Goal: Task Accomplishment & Management: Complete application form

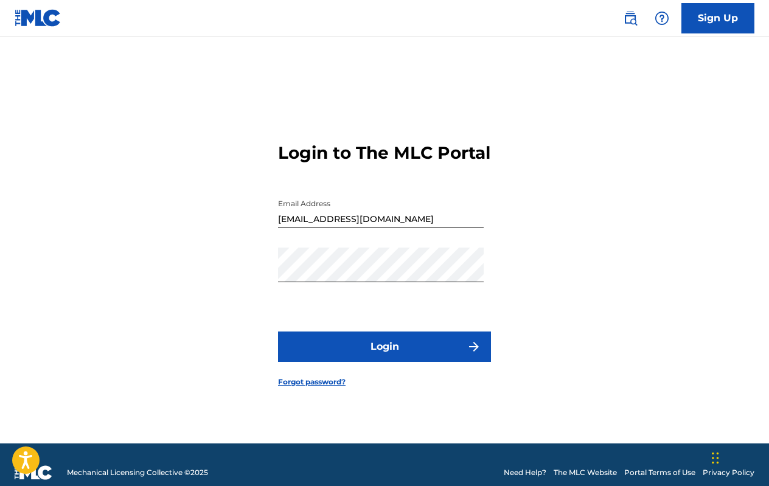
click at [417, 362] on button "Login" at bounding box center [384, 347] width 213 height 30
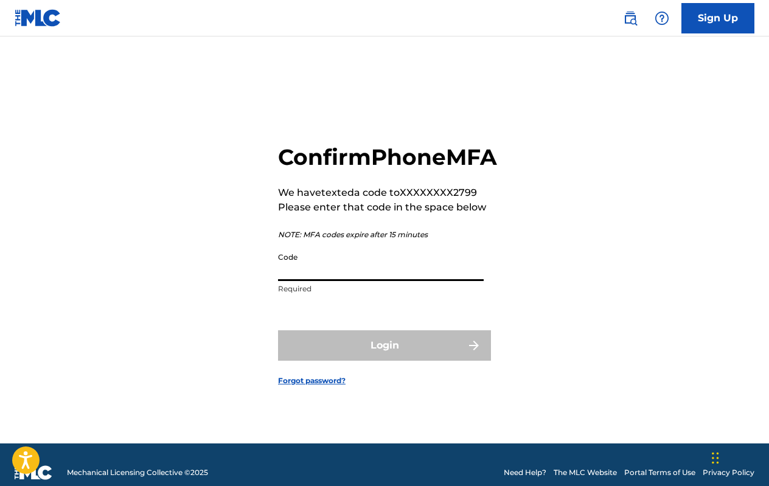
click at [330, 281] on input "Code" at bounding box center [381, 263] width 206 height 35
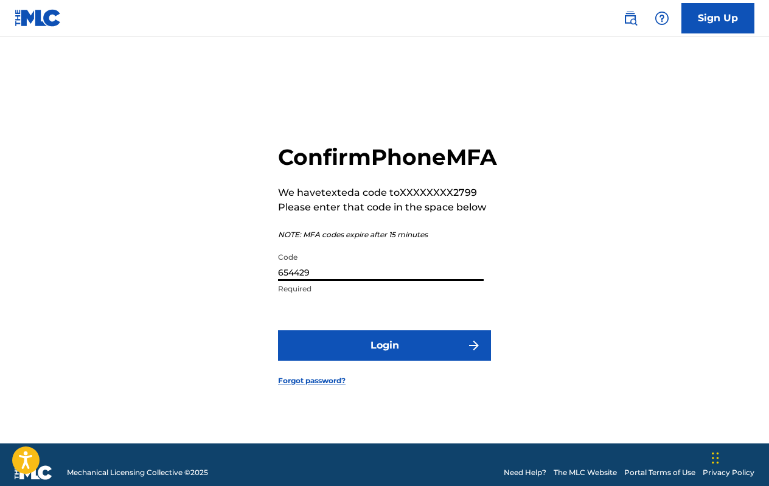
type input "654429"
click at [412, 361] on button "Login" at bounding box center [384, 345] width 213 height 30
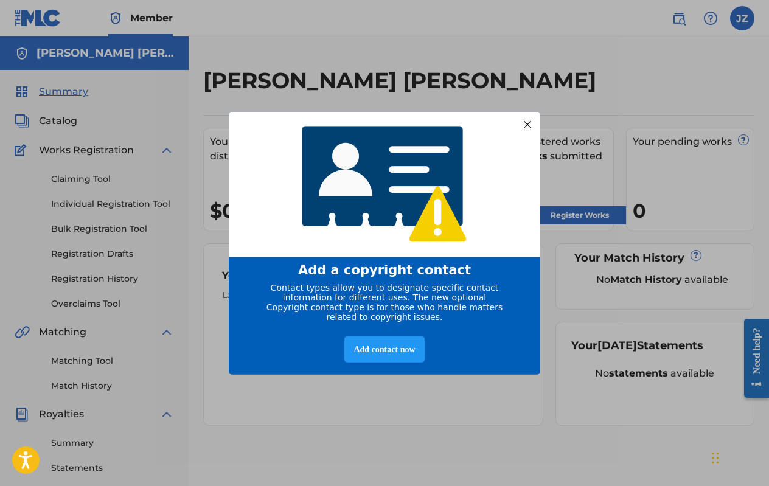
click at [529, 119] on div at bounding box center [528, 124] width 16 height 16
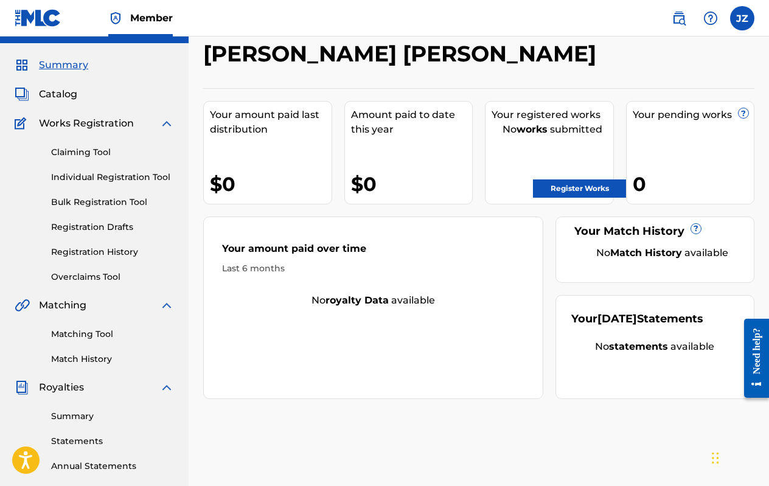
scroll to position [28, 0]
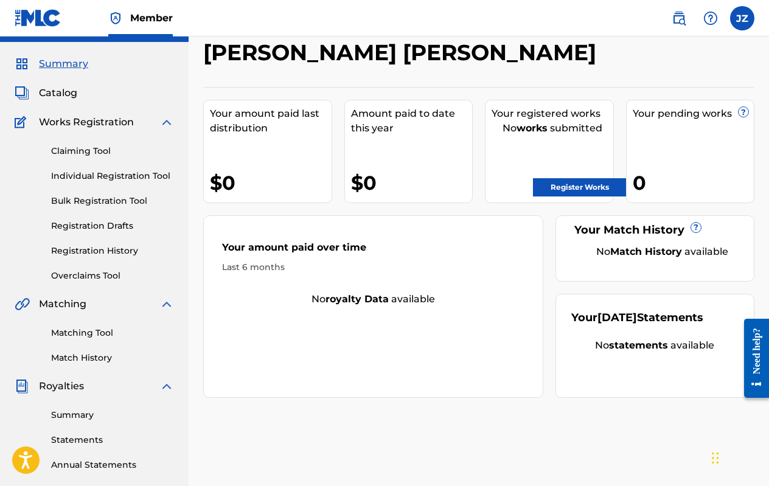
click at [61, 88] on span "Catalog" at bounding box center [58, 93] width 38 height 15
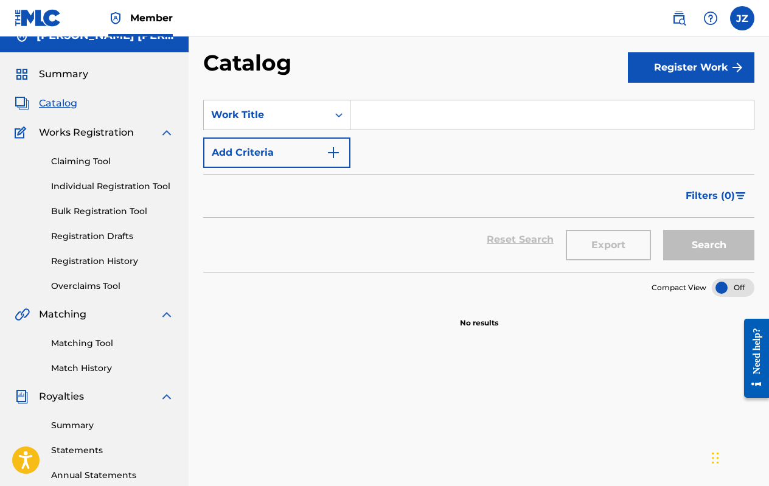
scroll to position [21, 0]
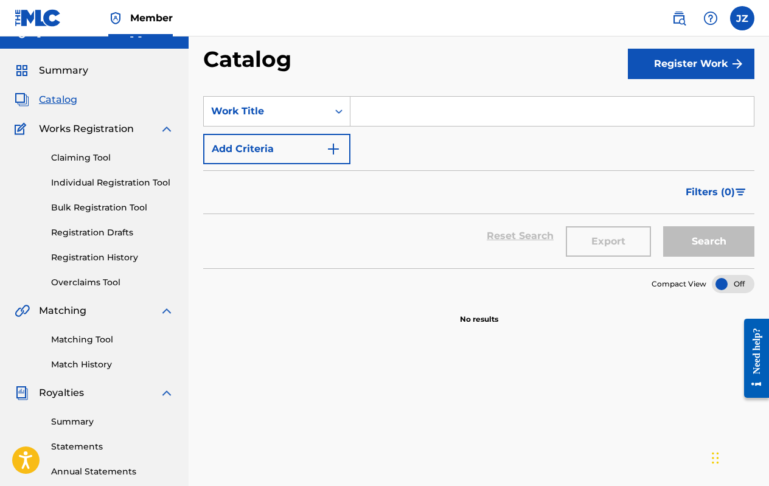
click at [318, 146] on button "Add Criteria" at bounding box center [276, 149] width 147 height 30
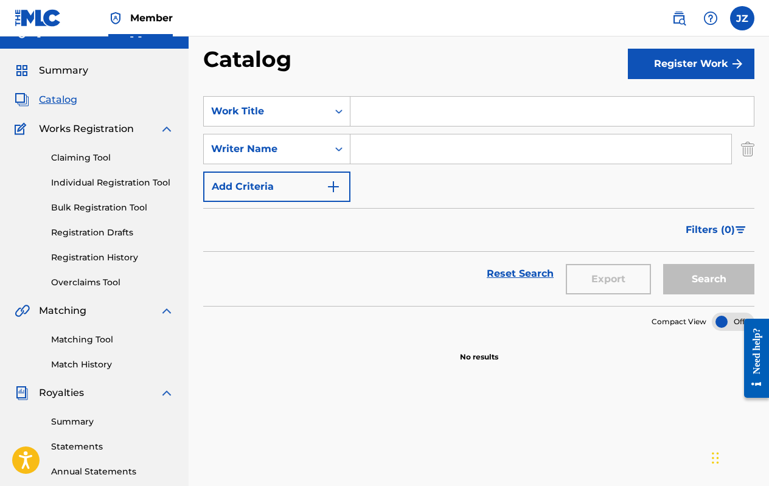
click at [361, 114] on input "Search Form" at bounding box center [551, 111] width 403 height 29
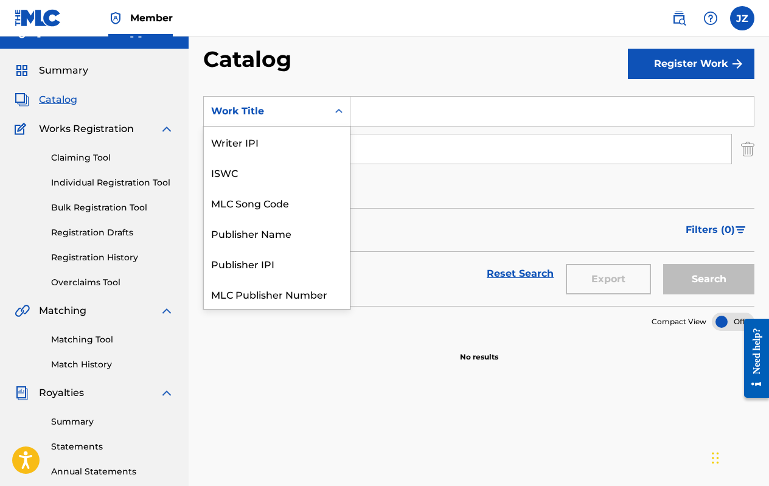
click at [339, 111] on icon "Search Form" at bounding box center [338, 111] width 7 height 4
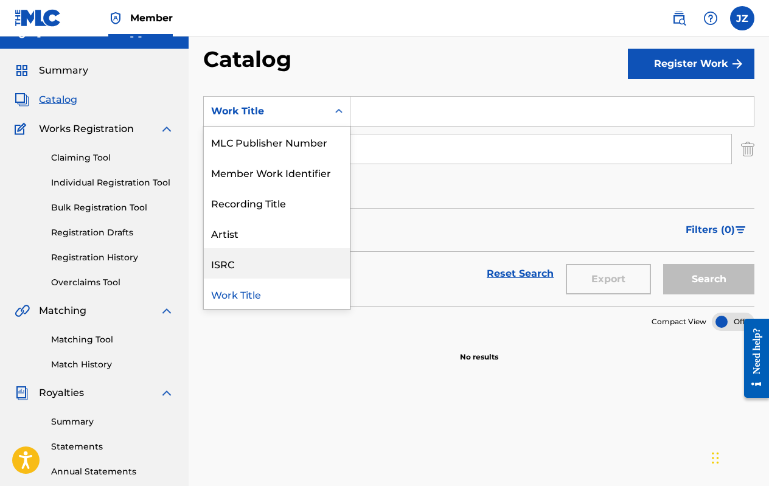
click at [267, 268] on div "ISRC" at bounding box center [277, 263] width 146 height 30
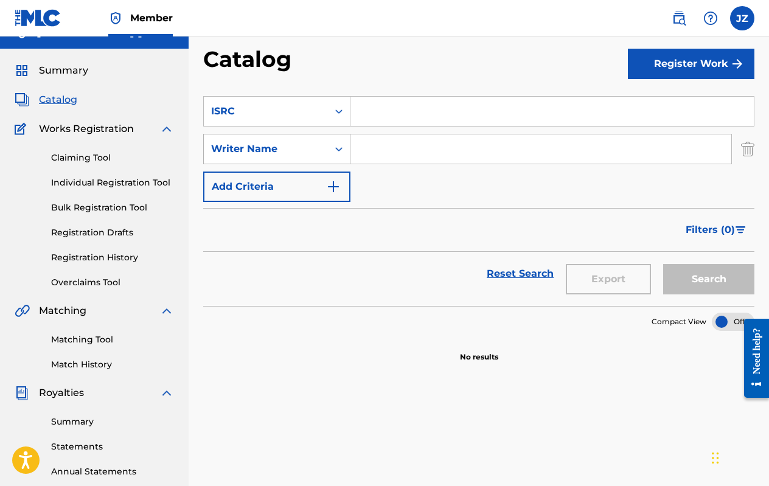
click at [334, 154] on icon "Search Form" at bounding box center [339, 149] width 12 height 12
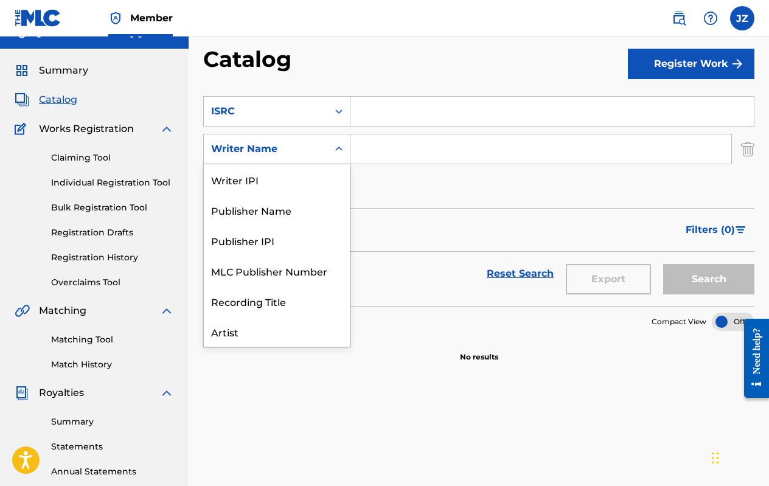
scroll to position [30, 0]
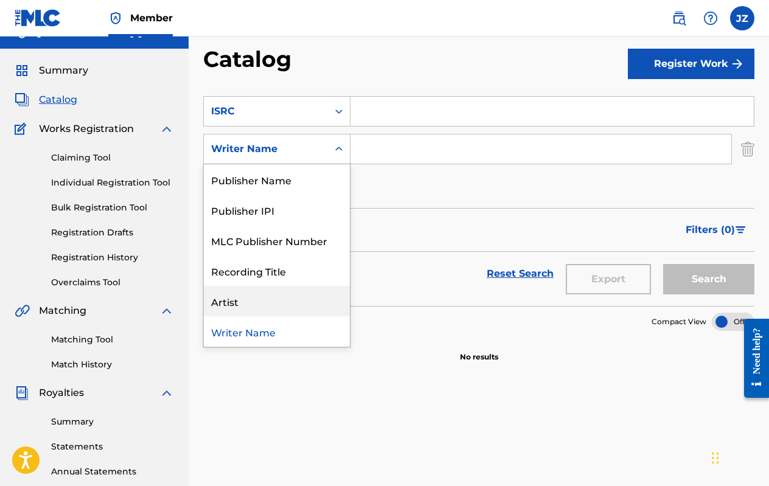
click at [260, 305] on div "Artist" at bounding box center [277, 301] width 146 height 30
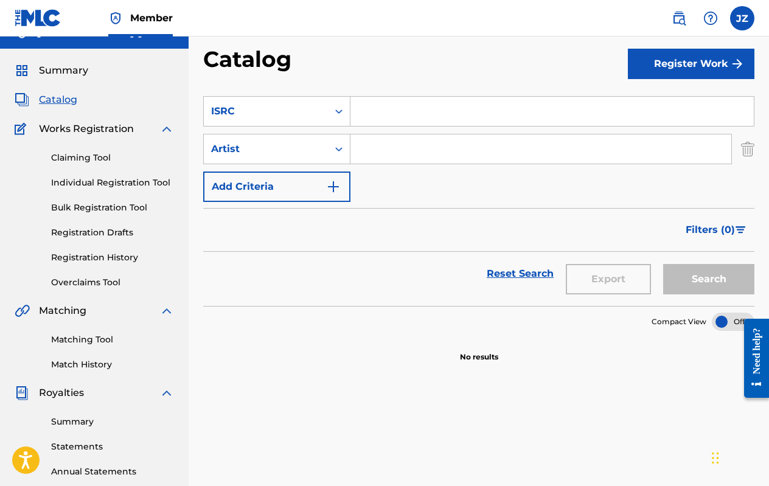
click at [324, 187] on button "Add Criteria" at bounding box center [276, 187] width 147 height 30
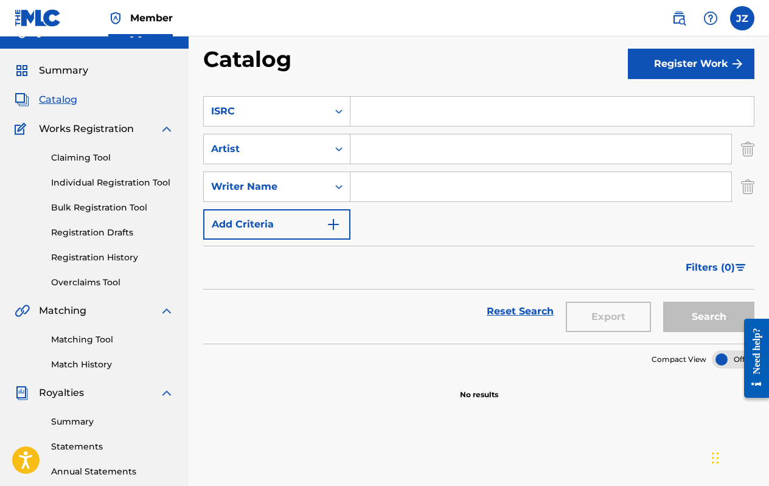
click at [334, 225] on img "Search Form" at bounding box center [333, 224] width 15 height 15
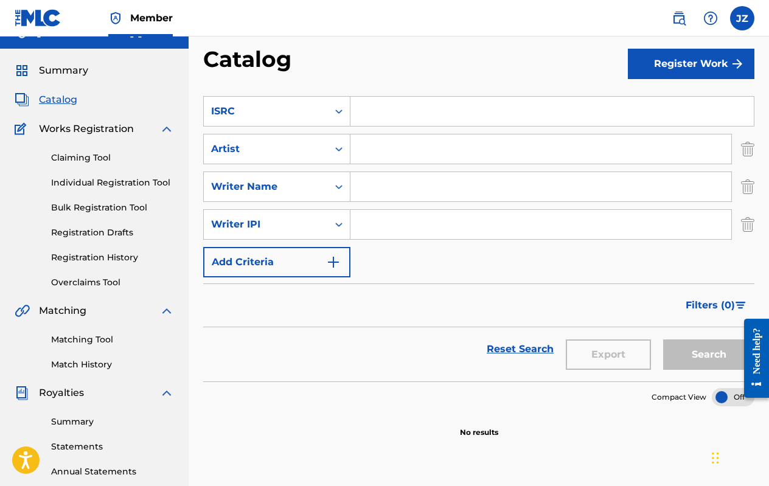
click at [335, 256] on img "Search Form" at bounding box center [333, 262] width 15 height 15
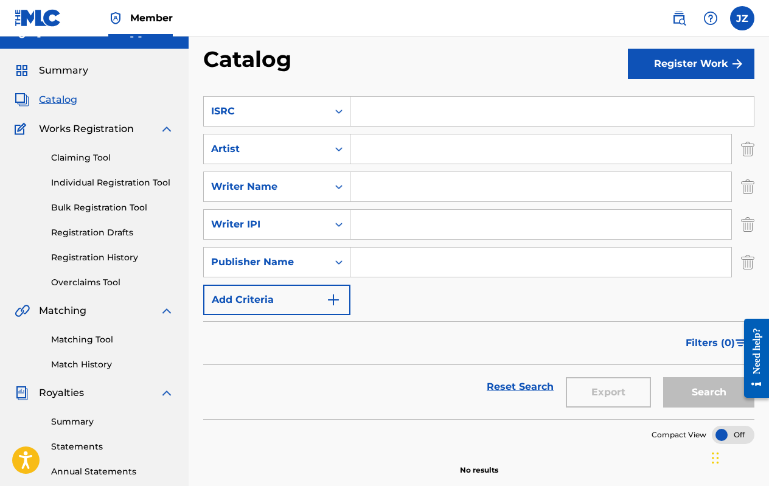
click at [335, 282] on div "SearchWithCriteria540f5ab3-5b18-4270-8bb0-44b84b583337 ISRC SearchWithCriteria5…" at bounding box center [478, 205] width 551 height 219
click at [334, 297] on img "Search Form" at bounding box center [333, 300] width 15 height 15
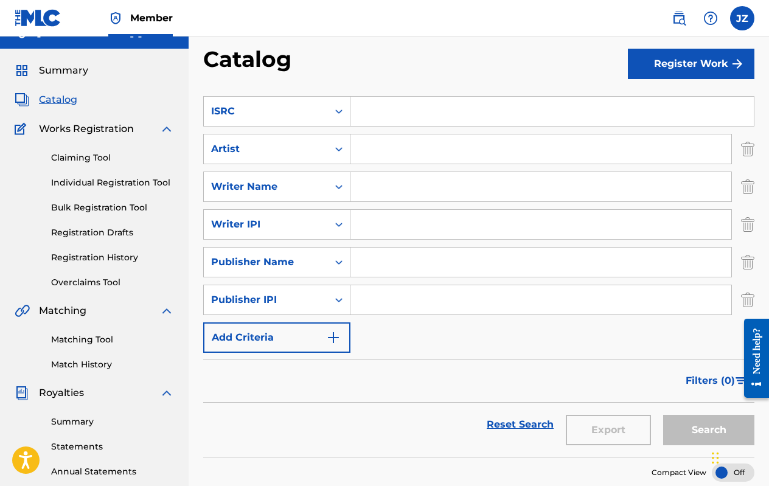
click at [333, 342] on img "Search Form" at bounding box center [333, 337] width 15 height 15
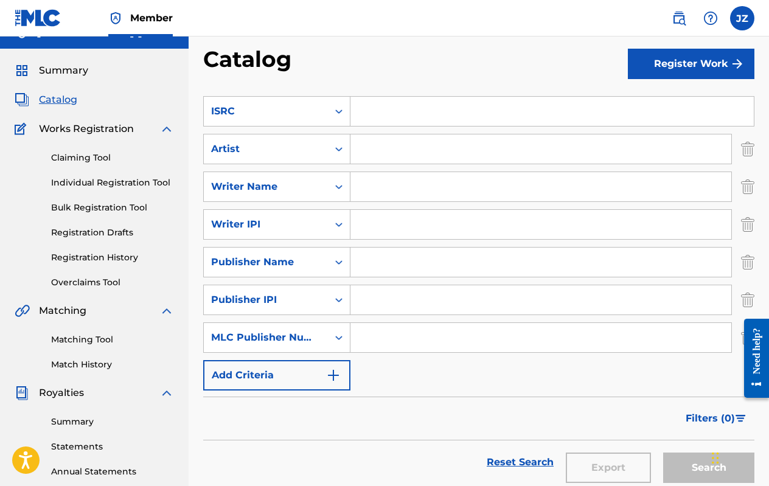
click at [331, 383] on button "Add Criteria" at bounding box center [276, 375] width 147 height 30
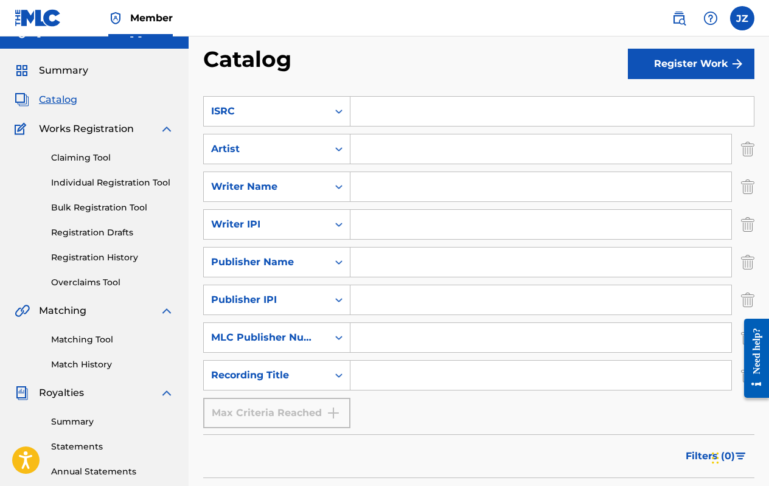
scroll to position [58, 0]
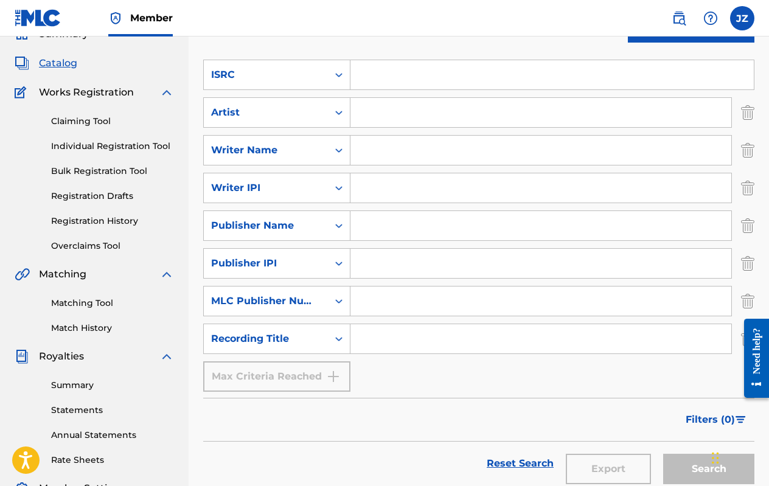
click at [332, 380] on div "Max Criteria Reached" at bounding box center [276, 376] width 147 height 30
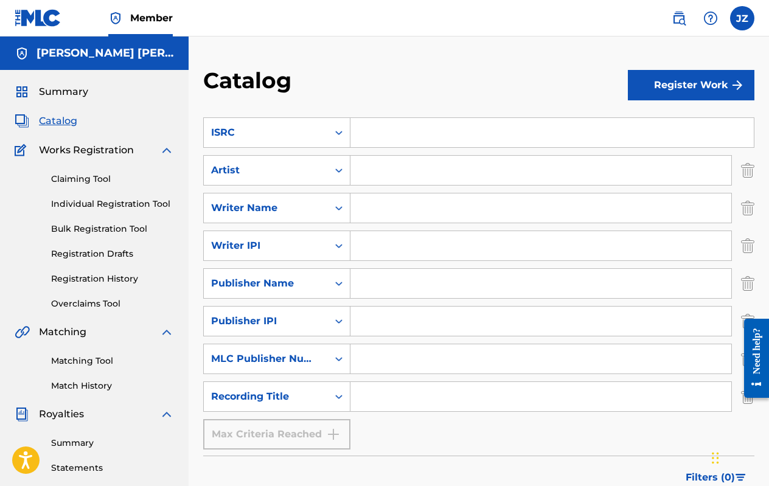
scroll to position [0, 0]
click at [684, 88] on button "Register Work" at bounding box center [691, 85] width 127 height 30
click at [678, 129] on link "Individual" at bounding box center [691, 124] width 127 height 29
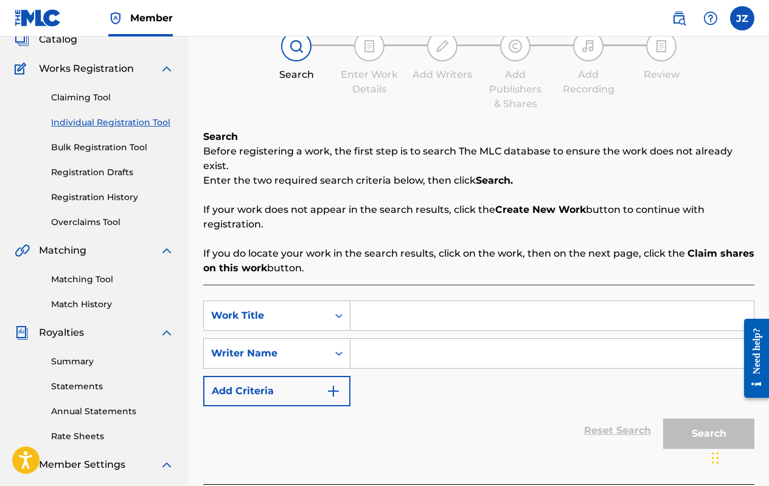
scroll to position [82, 0]
click at [416, 311] on input "Search Form" at bounding box center [551, 315] width 403 height 29
type input "Hasta Abajo"
click at [470, 365] on input "Search Form" at bounding box center [551, 353] width 403 height 29
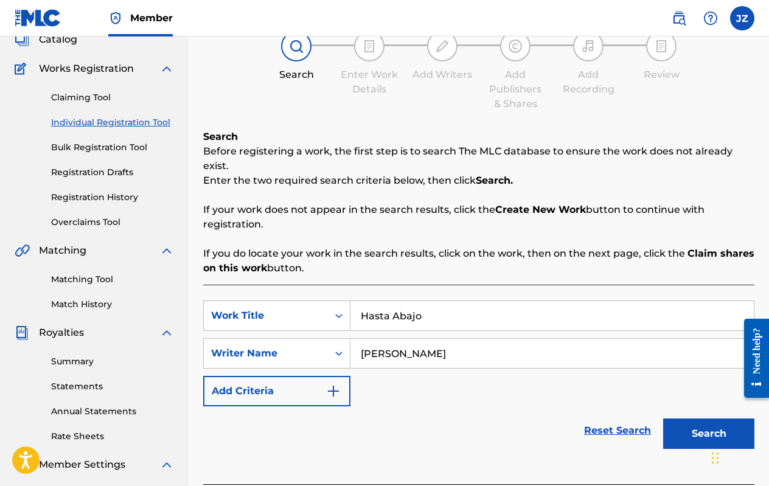
type input "[PERSON_NAME]"
click at [312, 391] on button "Add Criteria" at bounding box center [276, 391] width 147 height 30
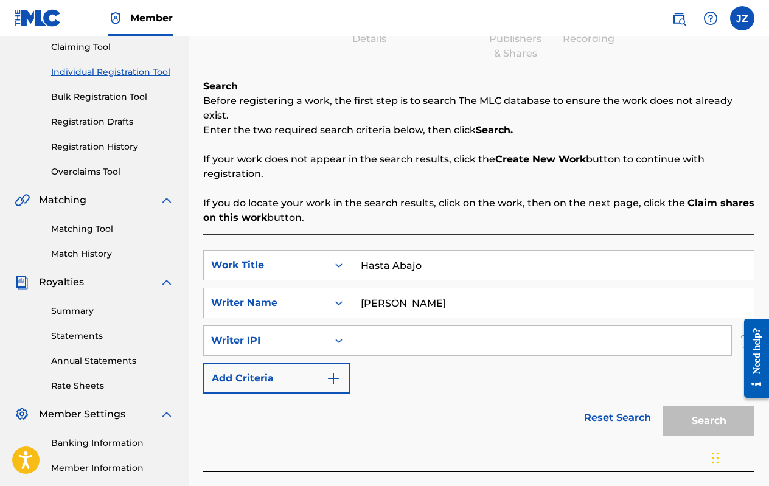
scroll to position [151, 0]
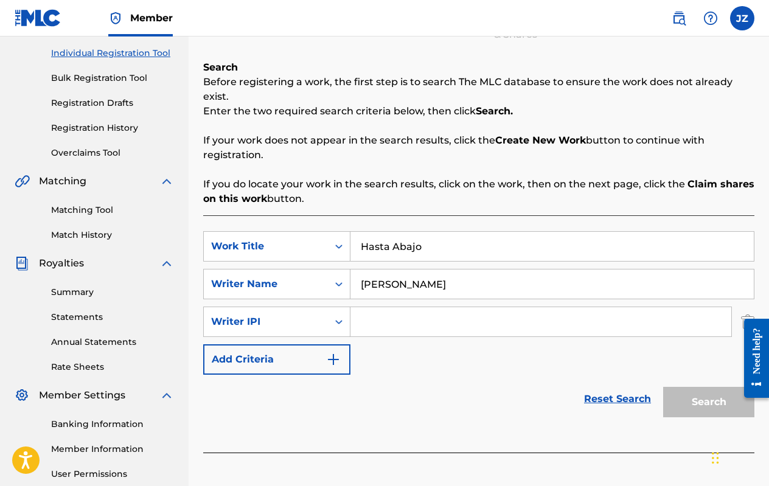
click at [403, 296] on input "[PERSON_NAME]" at bounding box center [551, 283] width 403 height 29
click at [400, 324] on input "Search Form" at bounding box center [540, 321] width 381 height 29
click at [337, 360] on img "Search Form" at bounding box center [333, 359] width 15 height 15
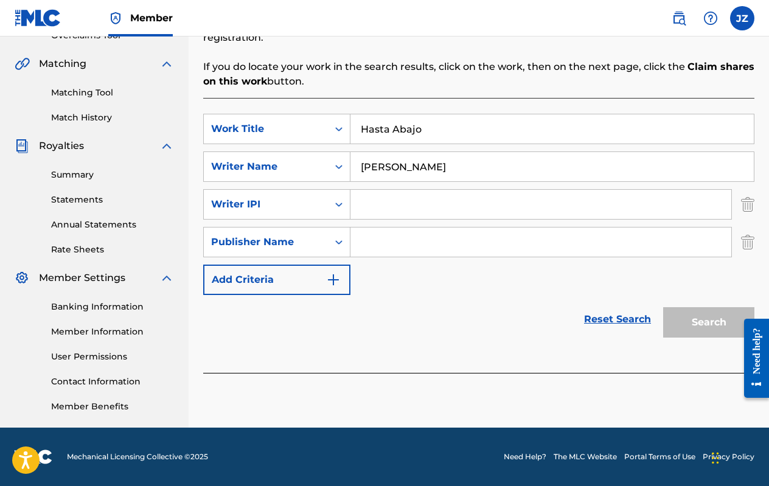
scroll to position [268, 0]
click at [750, 205] on img "Search Form" at bounding box center [747, 204] width 13 height 30
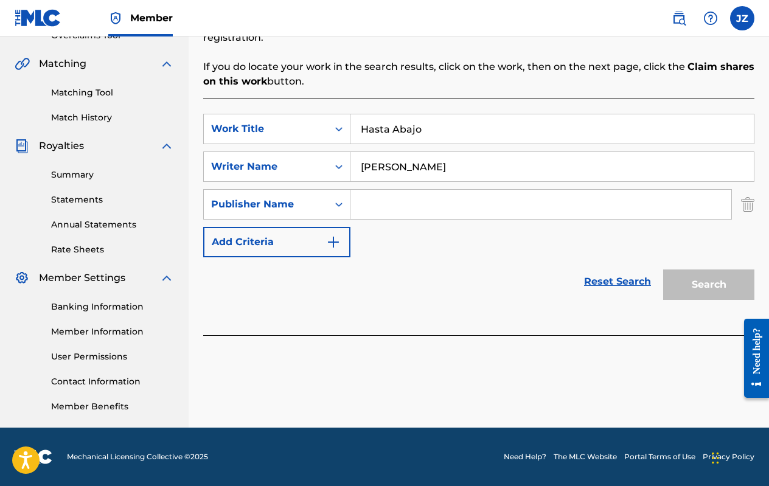
click at [363, 201] on input "Search Form" at bounding box center [540, 204] width 381 height 29
click at [745, 213] on img "Search Form" at bounding box center [747, 204] width 13 height 30
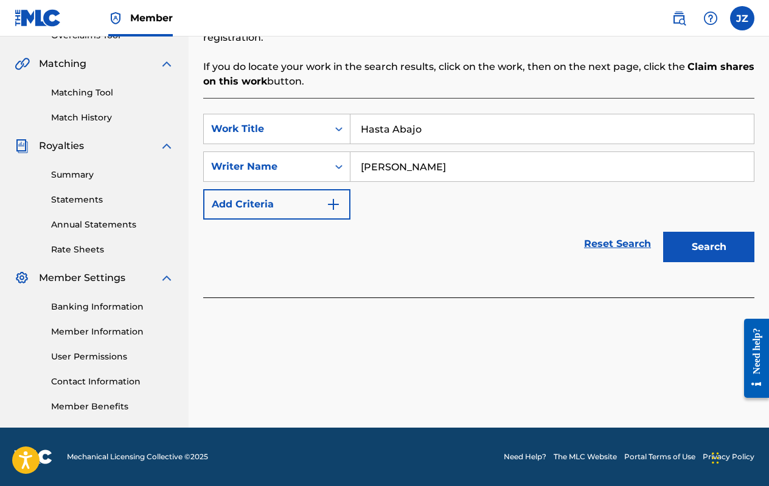
click at [321, 203] on button "Add Criteria" at bounding box center [276, 204] width 147 height 30
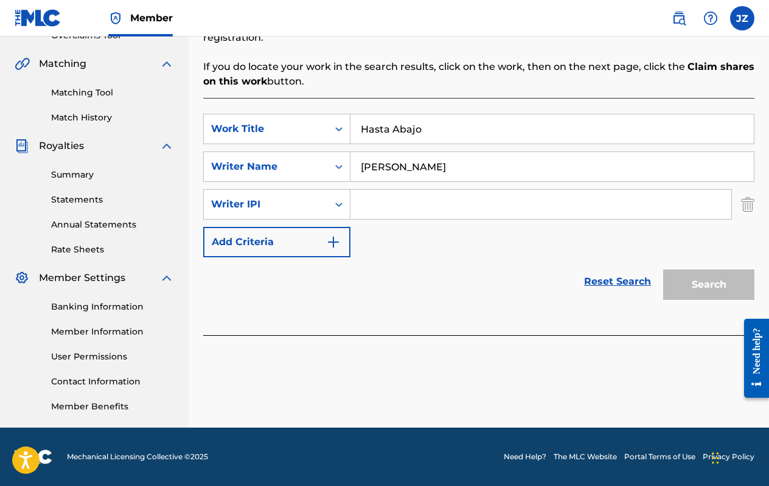
click at [337, 244] on img "Search Form" at bounding box center [333, 242] width 15 height 15
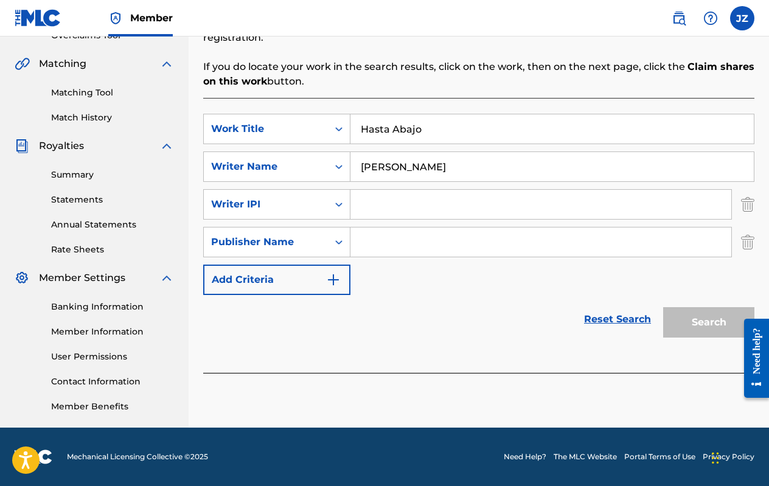
click at [337, 276] on img "Search Form" at bounding box center [333, 280] width 15 height 15
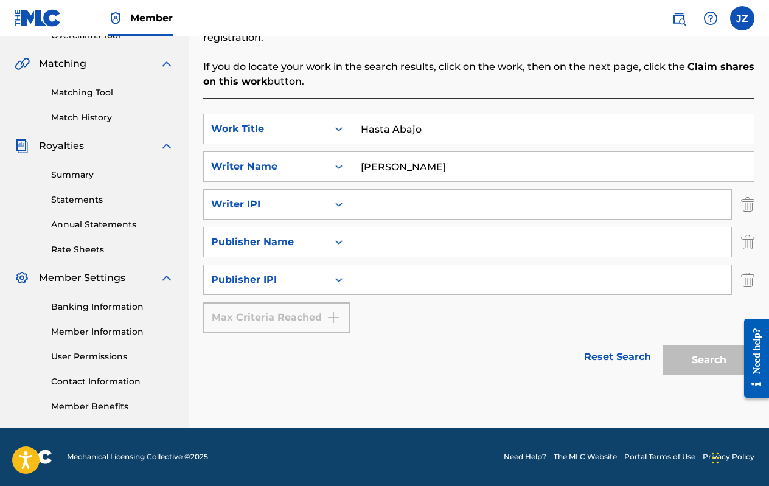
click at [386, 206] on input "Search Form" at bounding box center [540, 204] width 381 height 29
type input "1272335172"
click at [302, 319] on div "Max Criteria Reached" at bounding box center [276, 317] width 147 height 30
click at [750, 279] on img "Search Form" at bounding box center [747, 280] width 13 height 30
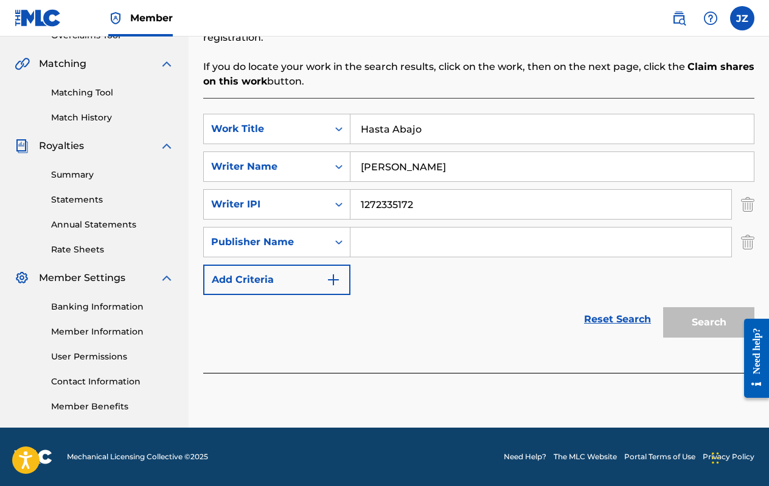
click at [744, 247] on img "Search Form" at bounding box center [747, 242] width 13 height 30
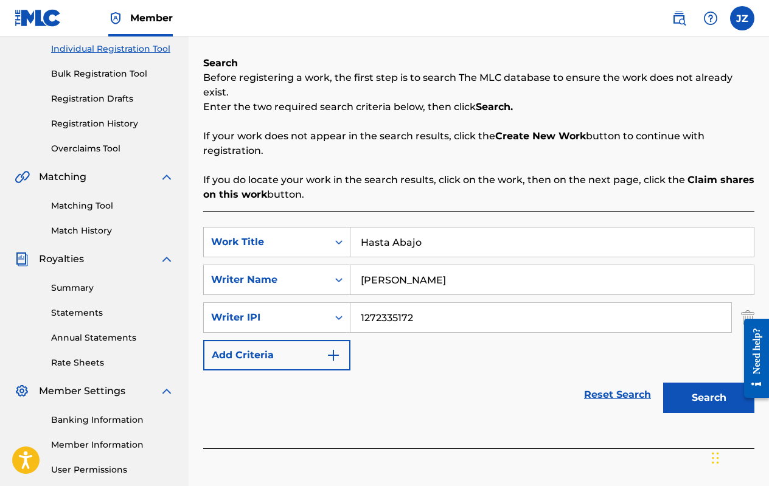
scroll to position [150, 0]
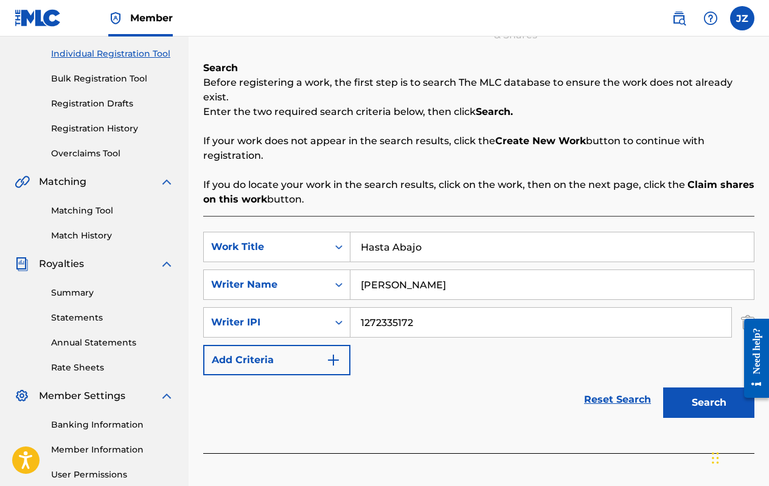
click at [727, 406] on button "Search" at bounding box center [708, 403] width 91 height 30
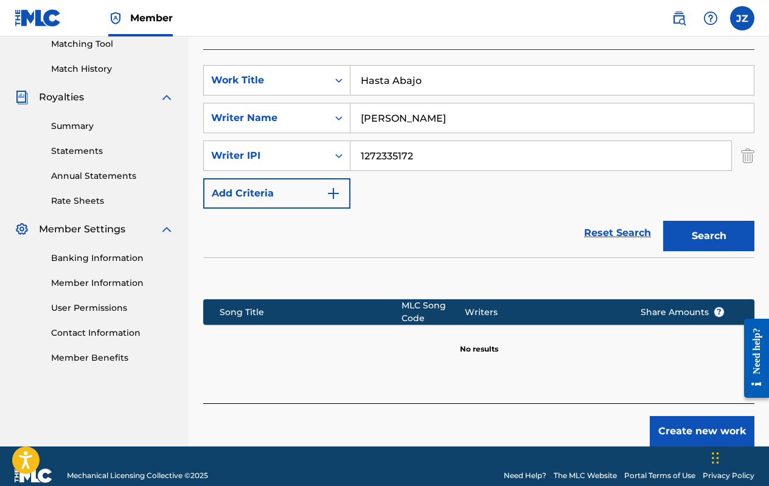
scroll to position [316, 0]
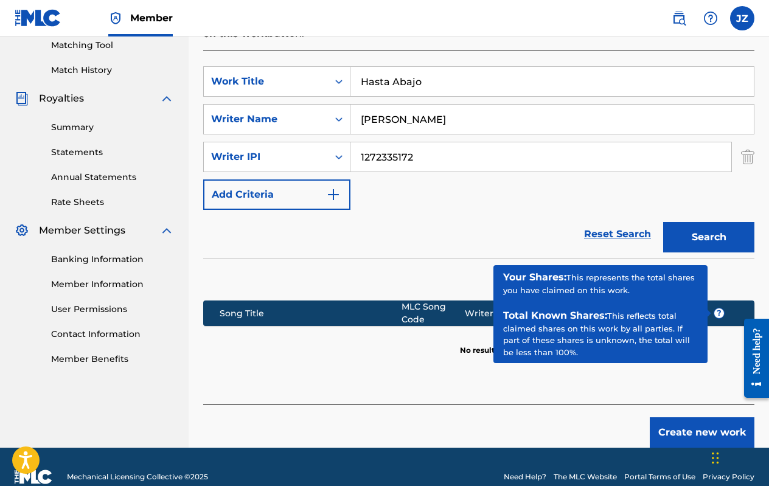
click at [718, 316] on span "?" at bounding box center [719, 313] width 10 height 10
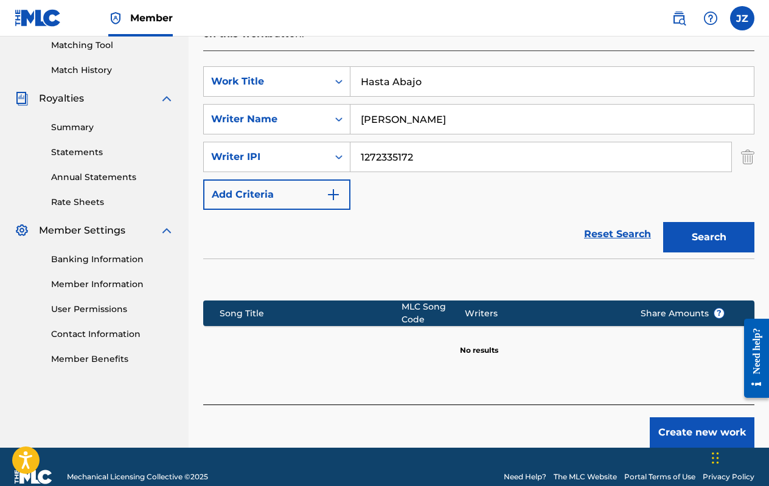
click at [509, 266] on section at bounding box center [478, 277] width 551 height 36
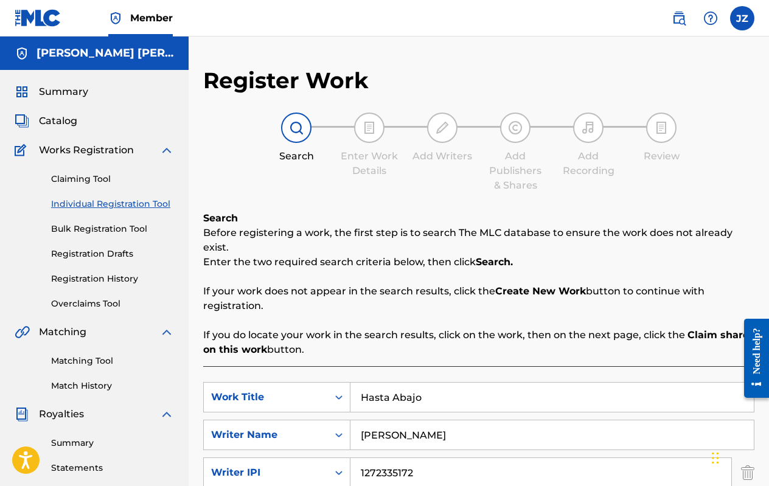
scroll to position [0, 0]
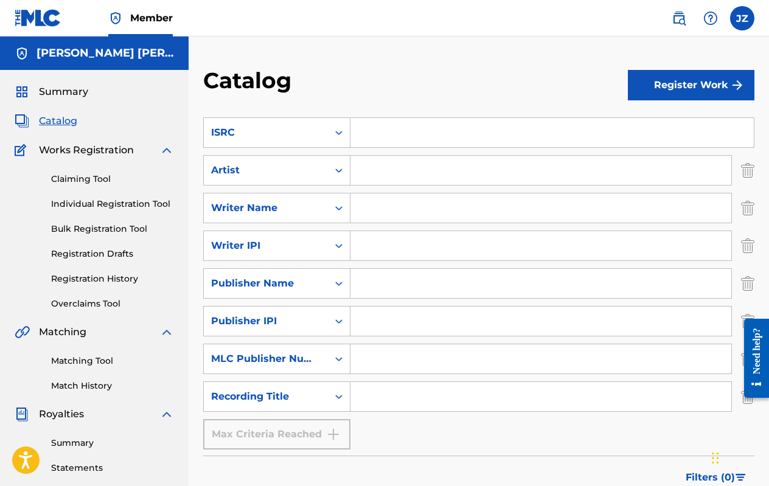
click at [484, 122] on input "Search Form" at bounding box center [551, 132] width 403 height 29
paste input "QZWFW2587443"
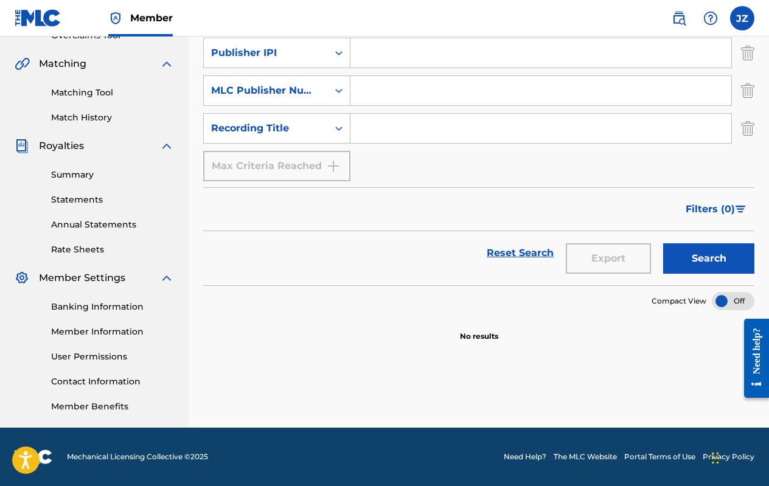
type input "QZWFW2587443"
click at [714, 256] on button "Search" at bounding box center [708, 258] width 91 height 30
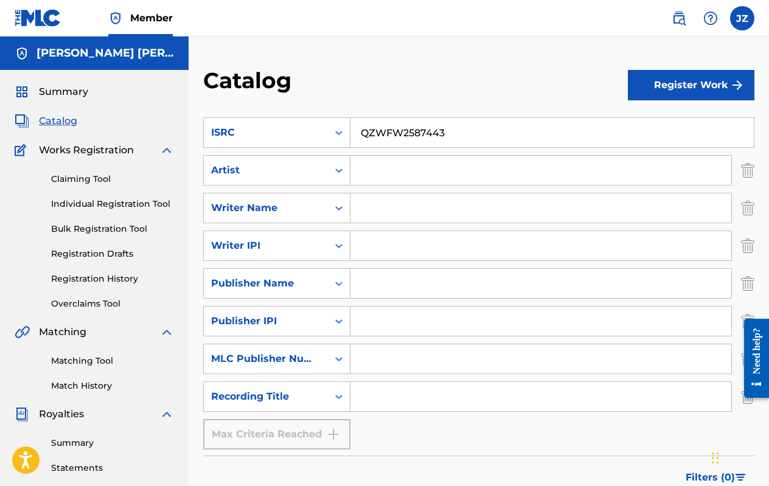
click at [653, 82] on button "Register Work" at bounding box center [691, 85] width 127 height 30
click at [674, 151] on link "By File Upload" at bounding box center [691, 153] width 127 height 29
click at [687, 74] on button "Register Work" at bounding box center [691, 85] width 127 height 30
click at [679, 114] on link "Individual" at bounding box center [691, 124] width 127 height 29
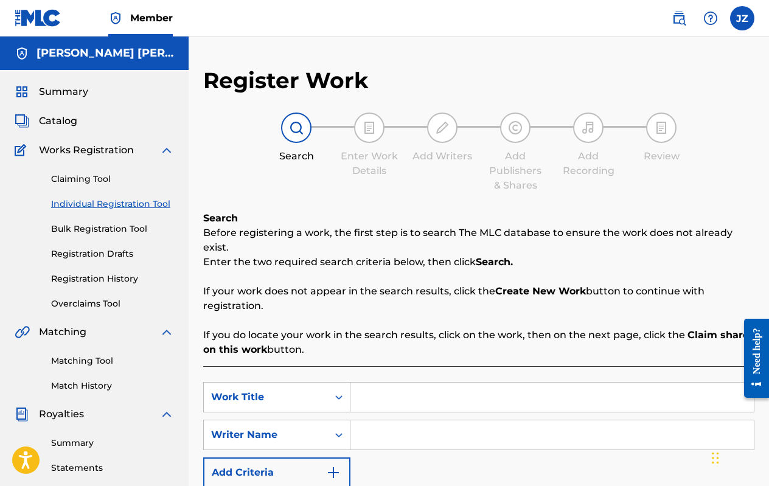
click at [50, 56] on h5 "[PERSON_NAME] [PERSON_NAME]" at bounding box center [105, 53] width 137 height 14
click at [25, 52] on img at bounding box center [22, 53] width 15 height 15
click at [56, 1] on link at bounding box center [38, 18] width 47 height 36
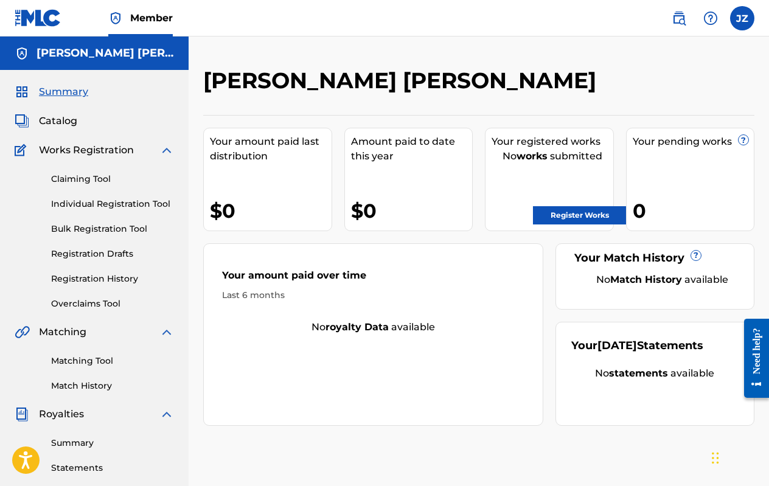
click at [598, 214] on link "Register Works" at bounding box center [580, 215] width 94 height 18
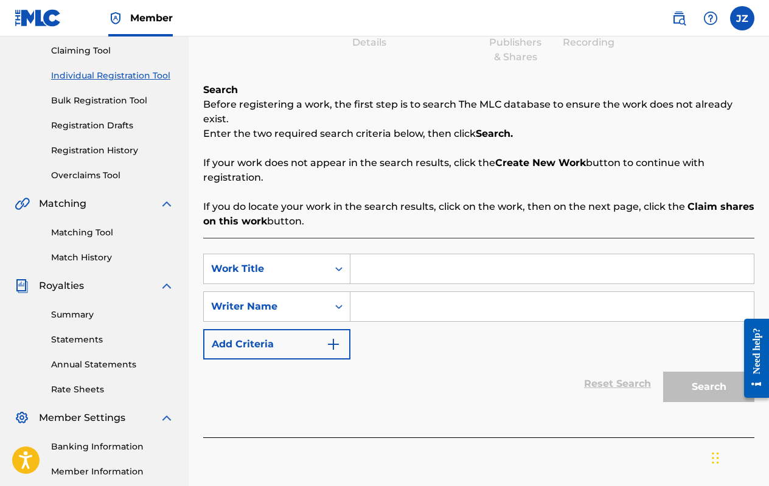
scroll to position [129, 0]
click at [384, 274] on input "Search Form" at bounding box center [551, 268] width 403 height 29
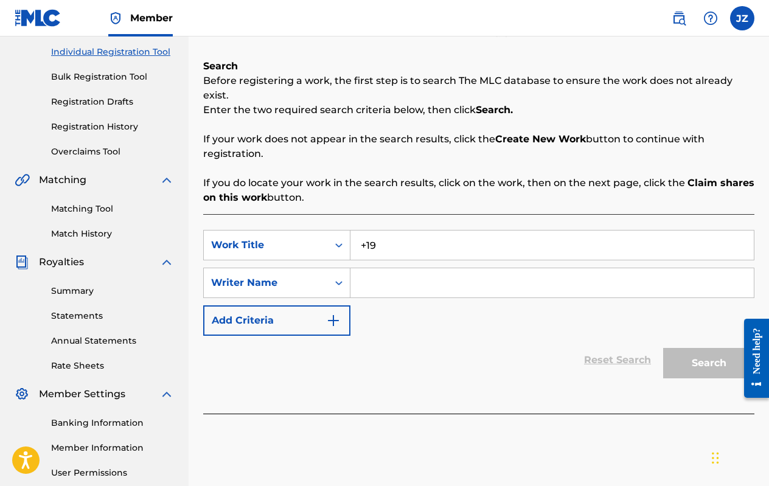
scroll to position [173, 0]
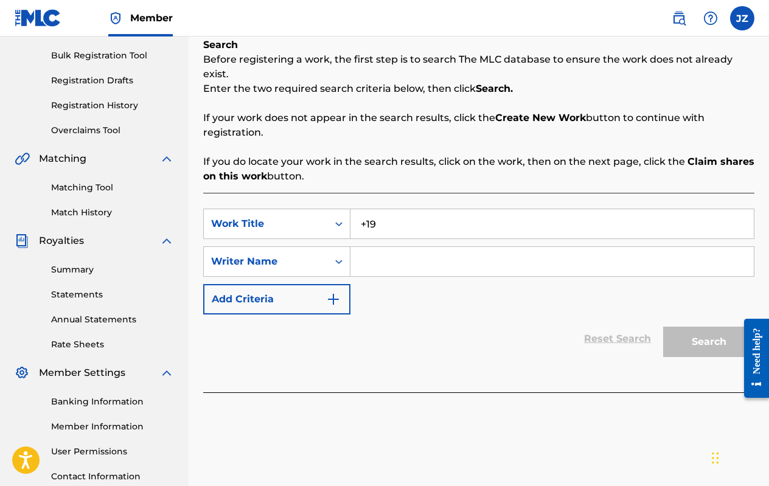
type input "+19"
click at [404, 262] on input "Search Form" at bounding box center [551, 261] width 403 height 29
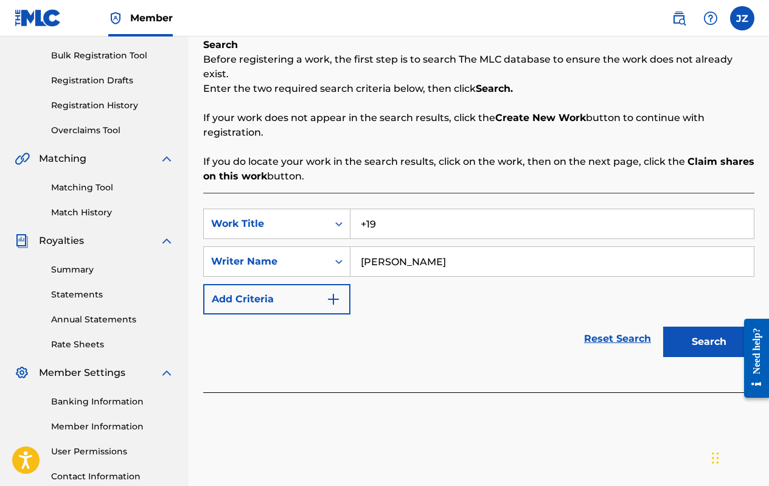
type input "[PERSON_NAME]"
click at [713, 346] on button "Search" at bounding box center [708, 342] width 91 height 30
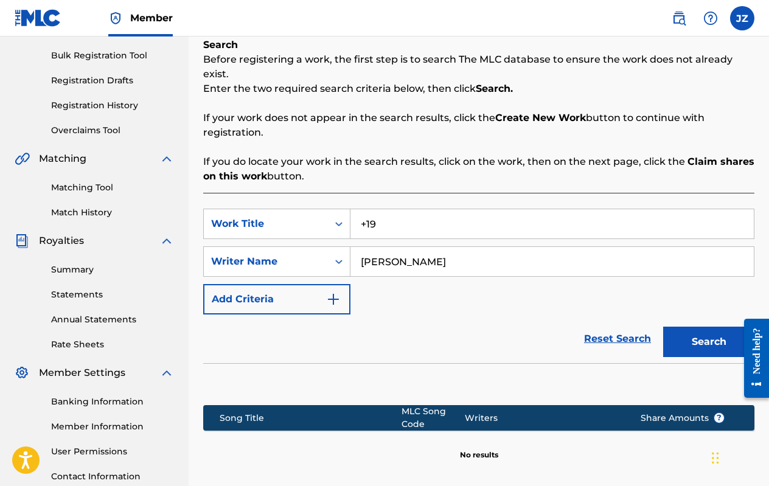
scroll to position [195, 0]
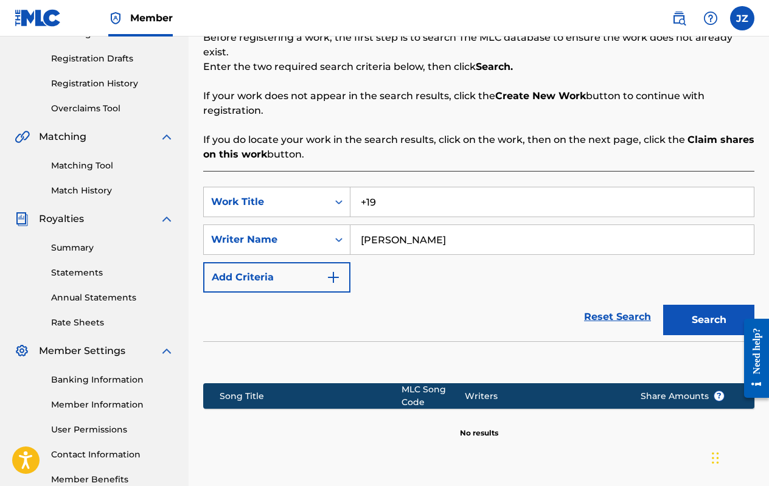
click at [473, 394] on div "Writers" at bounding box center [543, 396] width 157 height 13
click at [314, 269] on button "Add Criteria" at bounding box center [276, 277] width 147 height 30
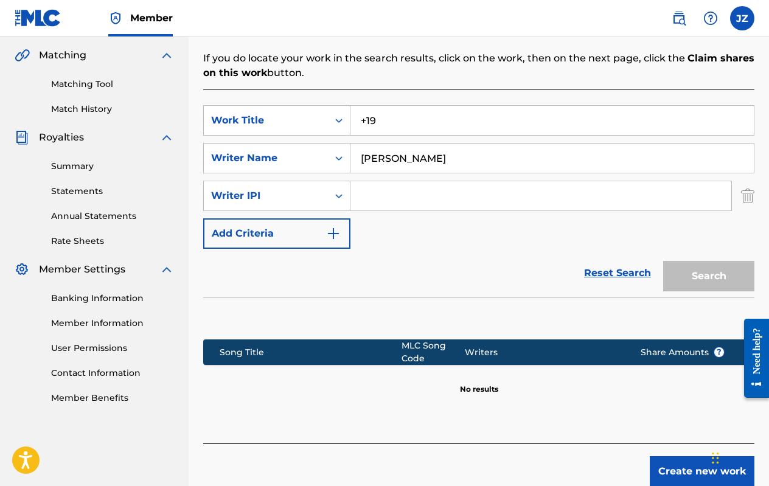
scroll to position [286, 0]
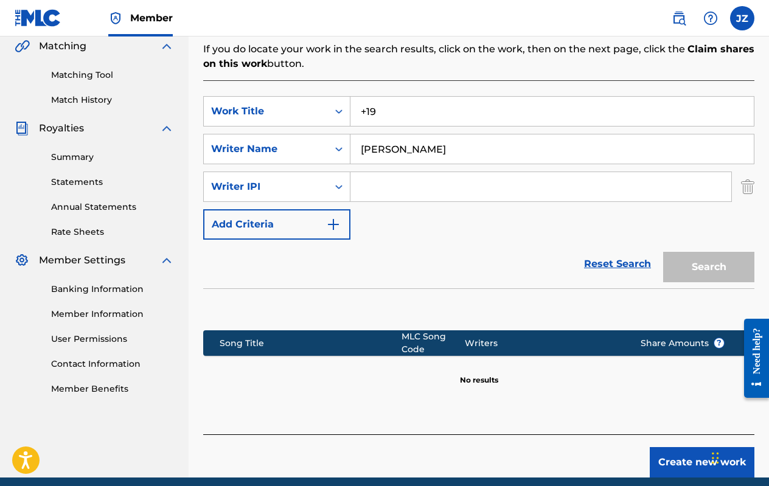
click at [383, 210] on div "SearchWithCriteria9683f009-7b67-4a1b-b6b5-d41a14b9742e Work Title +19 SearchWit…" at bounding box center [478, 168] width 551 height 144
click at [383, 196] on input "Search Form" at bounding box center [540, 186] width 381 height 29
type input "1272335172"
click at [718, 280] on button "Search" at bounding box center [708, 267] width 91 height 30
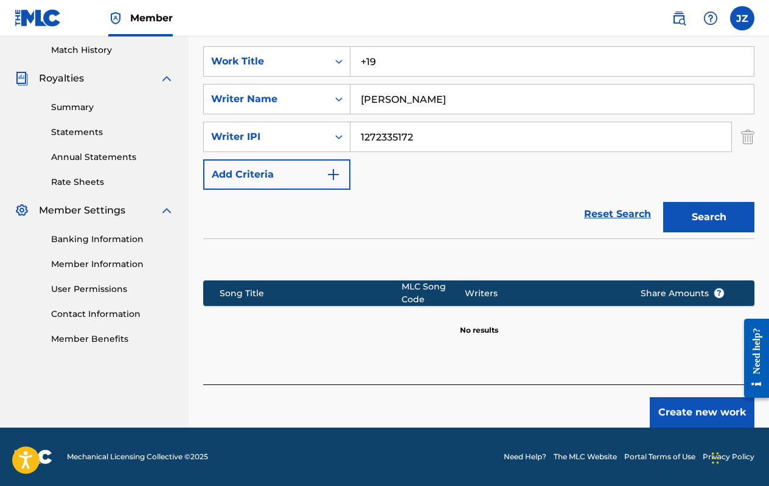
scroll to position [336, 0]
click at [325, 179] on button "Add Criteria" at bounding box center [276, 174] width 147 height 30
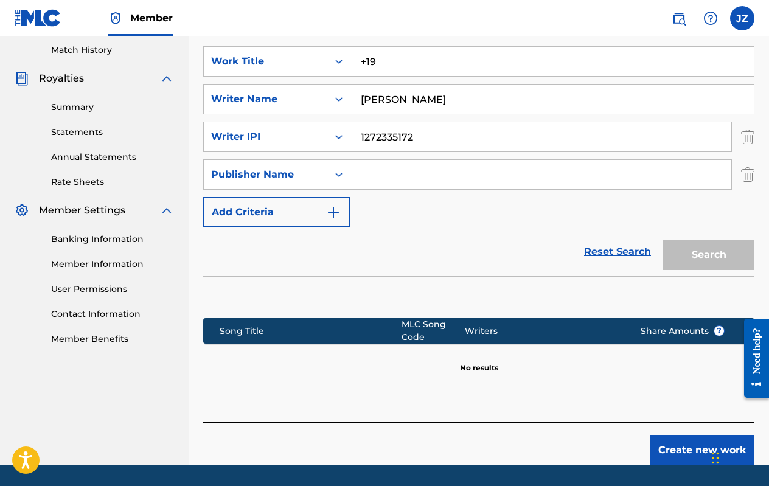
click at [431, 179] on input "Search Form" at bounding box center [540, 174] width 381 height 29
click at [340, 201] on button "Add Criteria" at bounding box center [276, 212] width 147 height 30
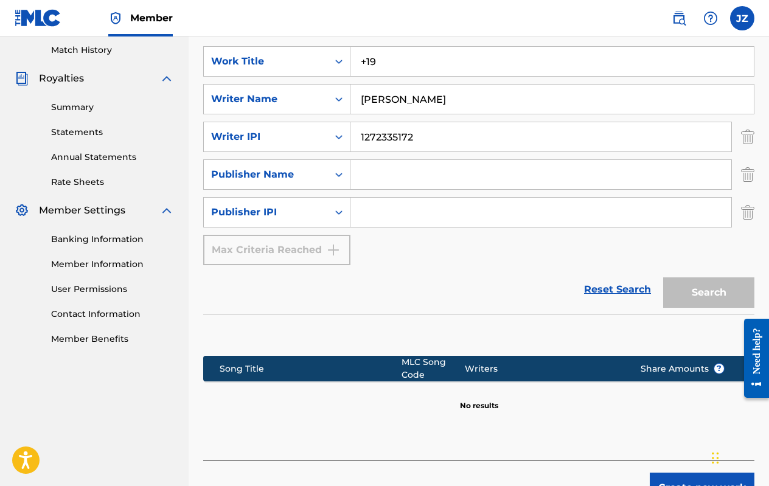
click at [331, 244] on div "Max Criteria Reached" at bounding box center [276, 250] width 147 height 30
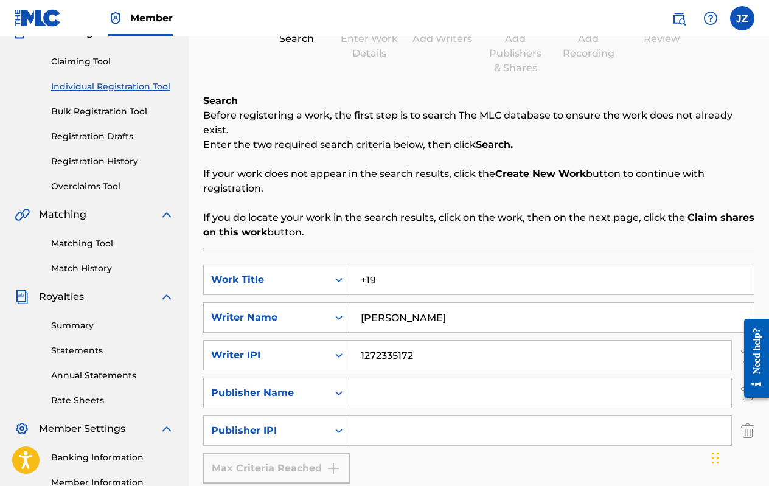
scroll to position [109, 0]
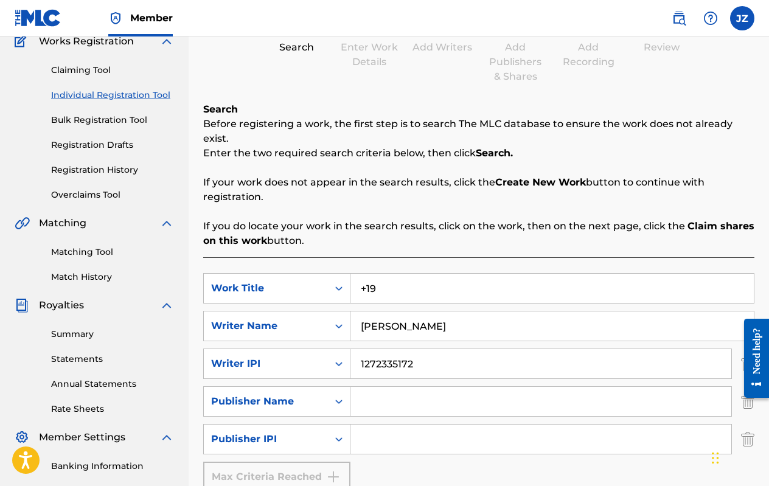
click at [527, 181] on strong "Create New Work" at bounding box center [540, 182] width 91 height 12
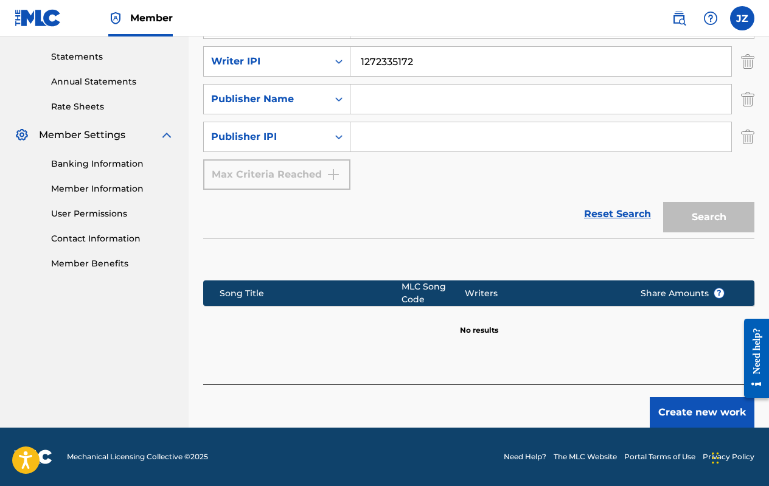
click at [675, 406] on button "Create new work" at bounding box center [702, 412] width 105 height 30
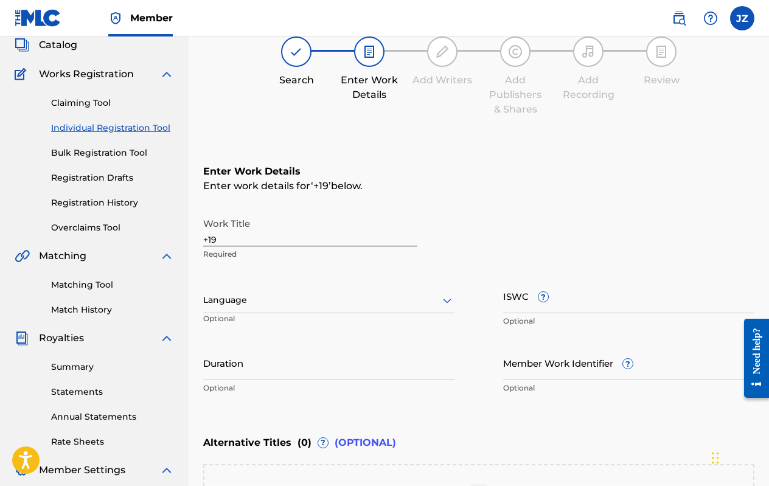
scroll to position [84, 0]
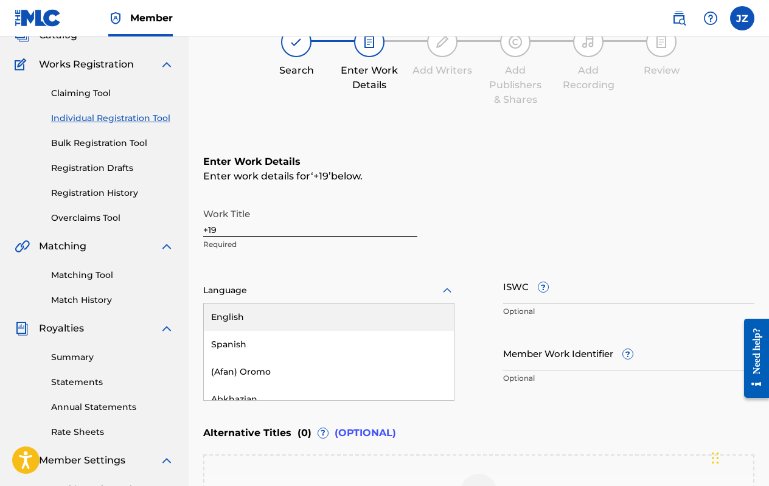
click at [330, 288] on div at bounding box center [328, 290] width 251 height 15
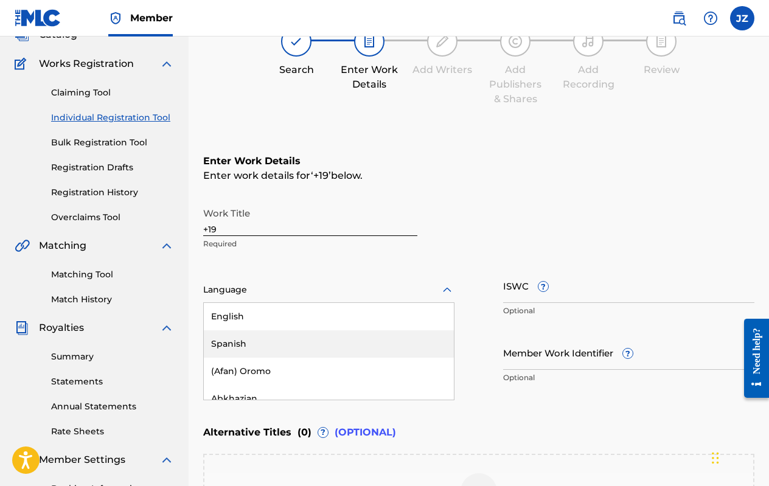
click at [299, 343] on div "Spanish" at bounding box center [329, 343] width 250 height 27
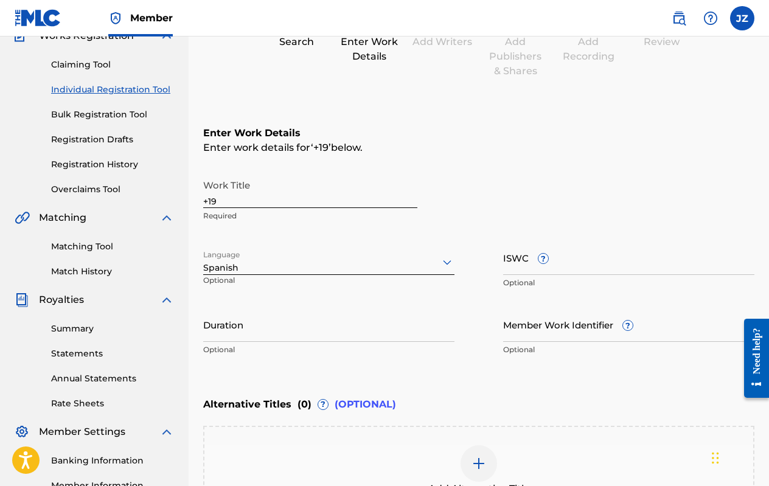
scroll to position [131, 0]
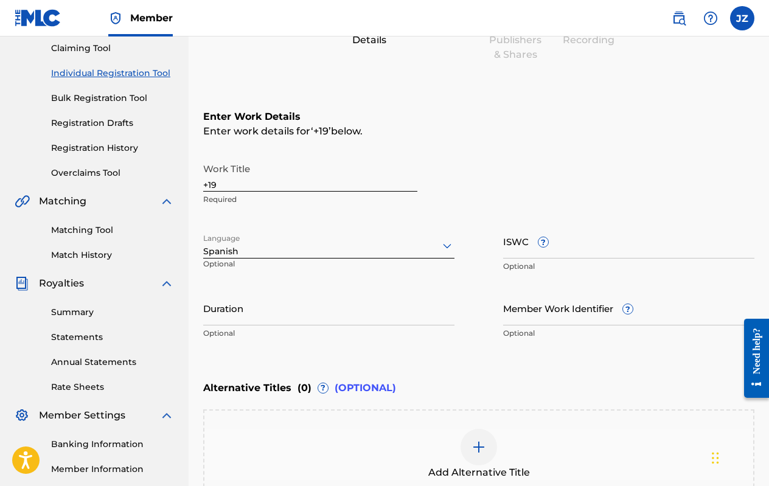
click at [277, 315] on input "Duration" at bounding box center [328, 308] width 251 height 35
click at [459, 192] on div "Work Title +19 Required" at bounding box center [478, 184] width 551 height 55
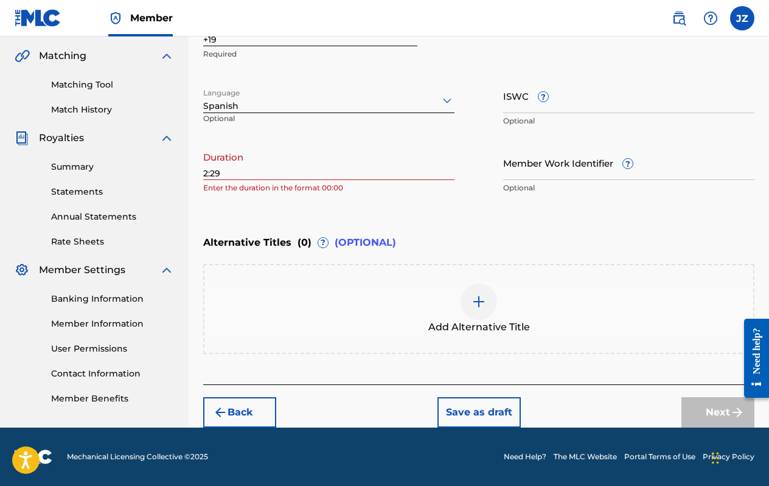
scroll to position [249, 0]
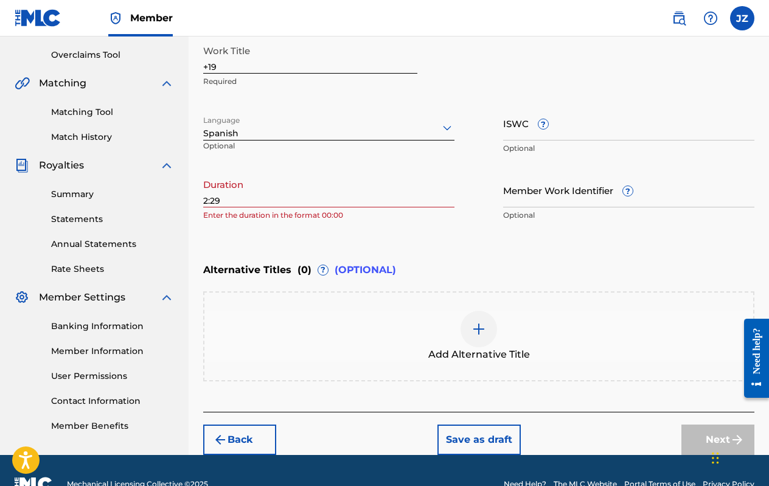
click at [203, 201] on input "2:29" at bounding box center [328, 190] width 251 height 35
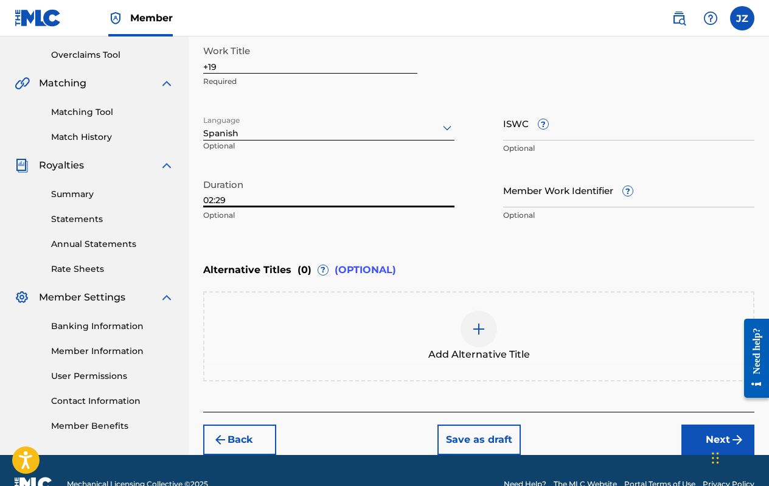
type input "02:29"
click at [318, 238] on div "Enter Work Details Enter work details for ‘ +19 ’ below. Work Title +19 Require…" at bounding box center [478, 109] width 551 height 294
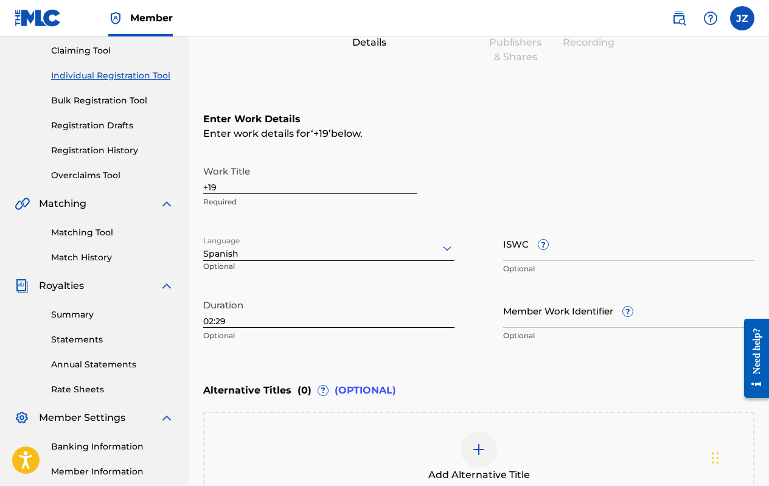
scroll to position [127, 1]
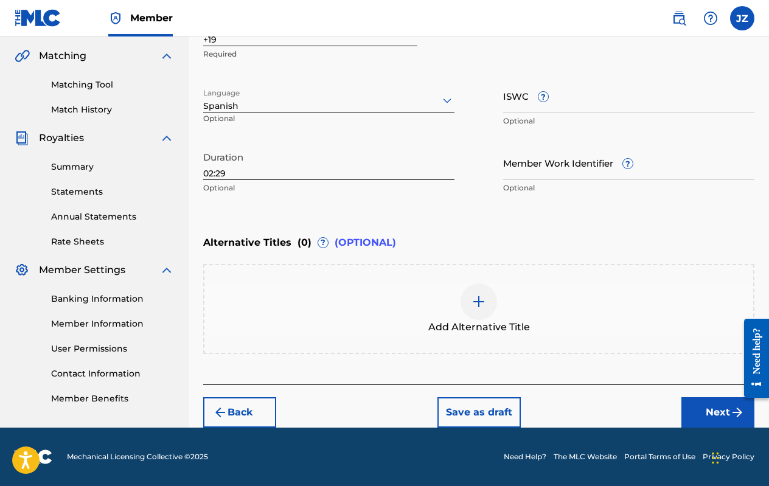
click at [710, 420] on button "Next" at bounding box center [717, 412] width 73 height 30
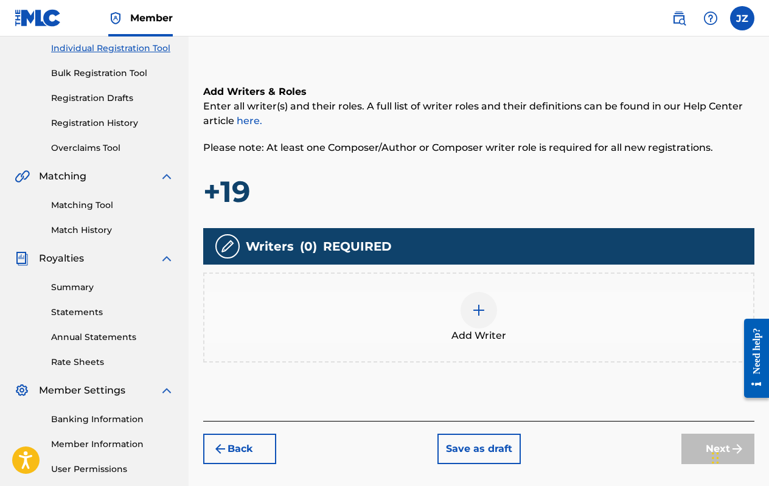
scroll to position [156, 0]
click at [501, 310] on div "Add Writer" at bounding box center [478, 317] width 549 height 51
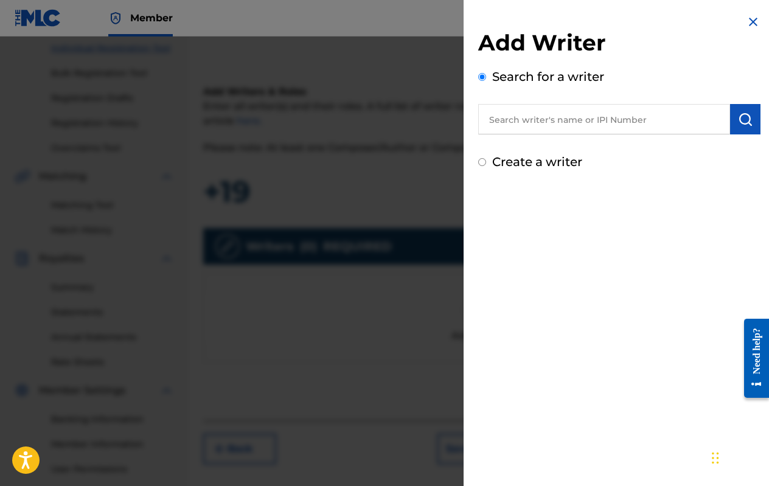
click at [527, 123] on input "text" at bounding box center [604, 119] width 252 height 30
type input "1272335172"
click at [743, 129] on button "submit" at bounding box center [745, 119] width 30 height 30
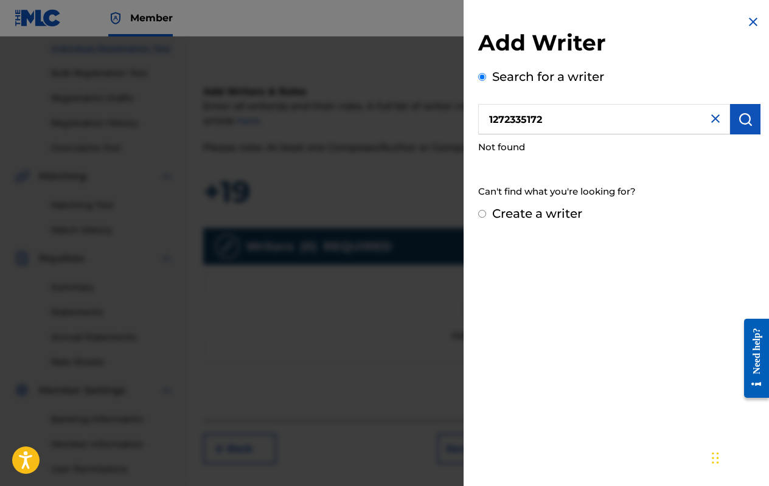
click at [530, 218] on label "Create a writer" at bounding box center [537, 213] width 90 height 15
radio input "true"
click at [486, 218] on input "Create a writer" at bounding box center [482, 214] width 8 height 8
radio input "false"
radio input "true"
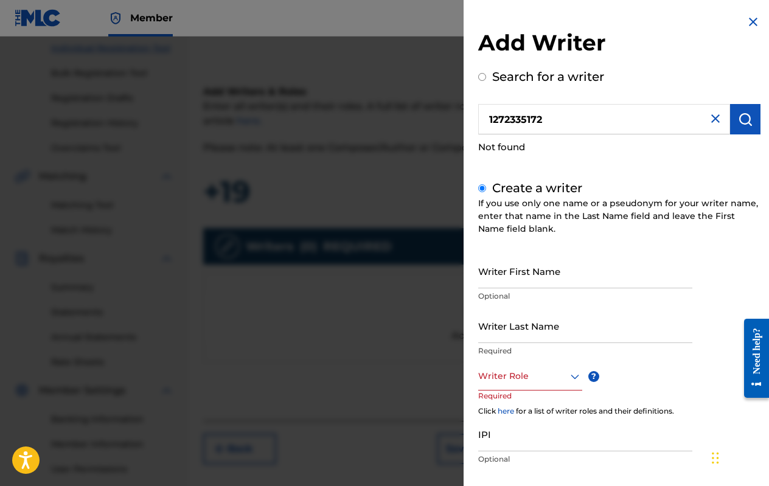
scroll to position [0, 0]
click at [523, 73] on label "Search for a writer" at bounding box center [548, 76] width 112 height 15
click at [486, 73] on input "Search for a writer" at bounding box center [482, 77] width 8 height 8
radio input "false"
radio input "true"
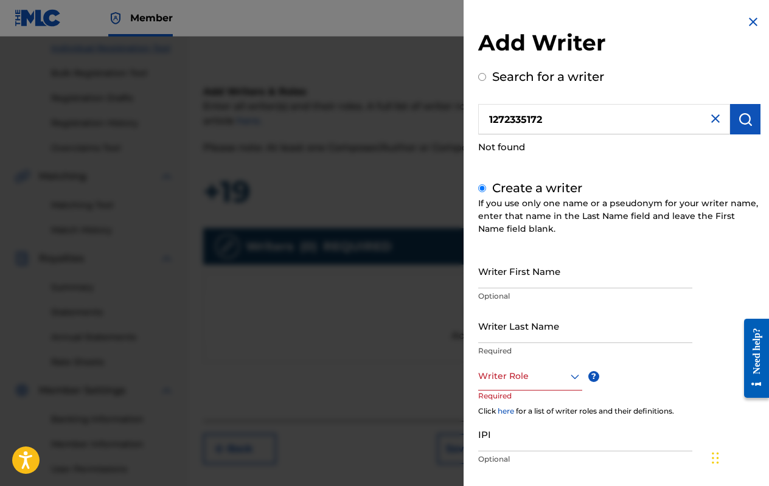
radio input "true"
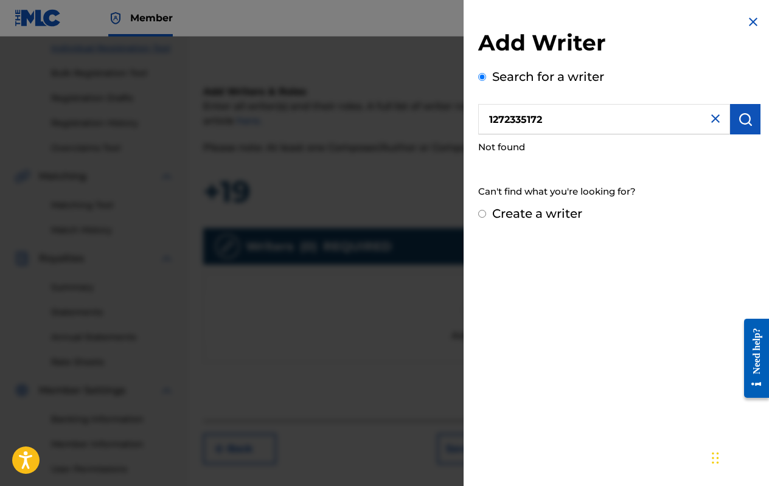
drag, startPoint x: 552, startPoint y: 118, endPoint x: 497, endPoint y: 113, distance: 55.0
click at [497, 113] on input "1272335172" at bounding box center [604, 119] width 252 height 30
click at [514, 211] on label "Create a writer" at bounding box center [537, 213] width 90 height 15
radio input "true"
click at [486, 211] on input "Create a writer" at bounding box center [482, 214] width 8 height 8
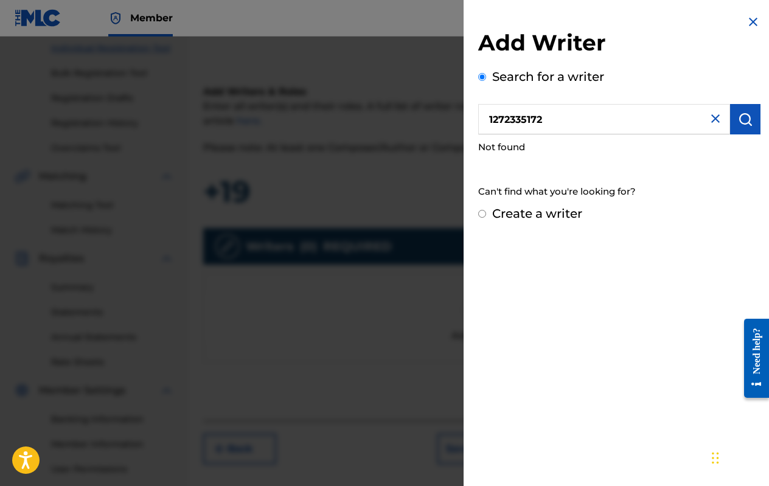
radio input "false"
radio input "true"
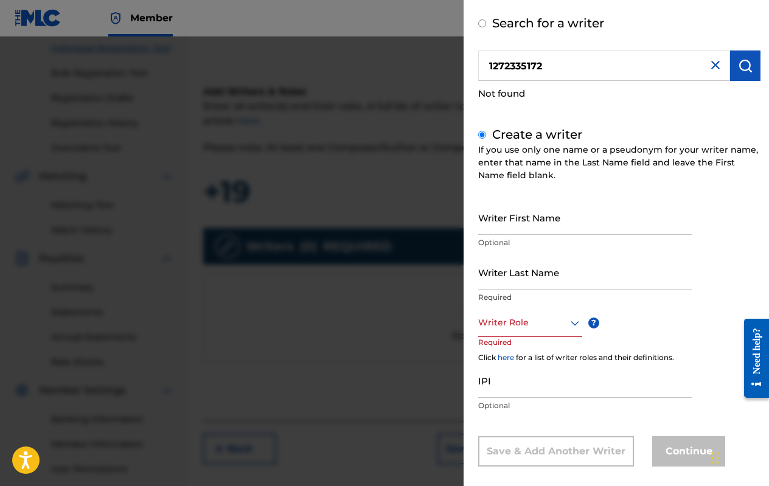
scroll to position [55, 0]
click at [512, 226] on input "Writer First Name" at bounding box center [585, 216] width 214 height 35
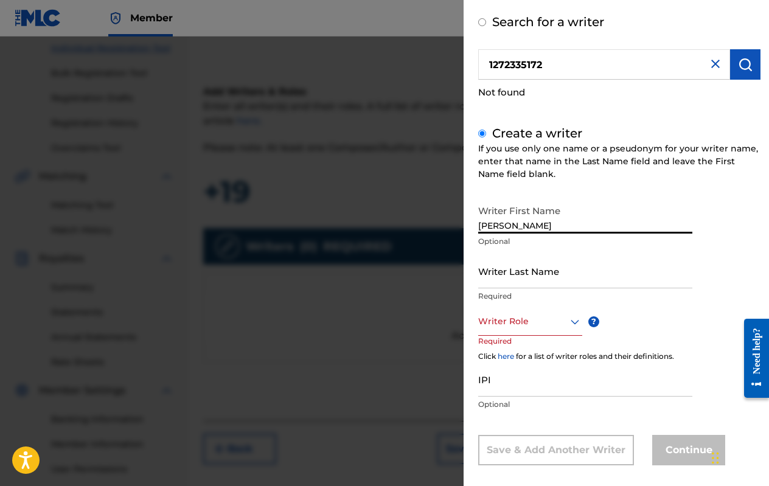
type input "[PERSON_NAME]"
click at [510, 266] on input "Writer Last Name" at bounding box center [585, 271] width 214 height 35
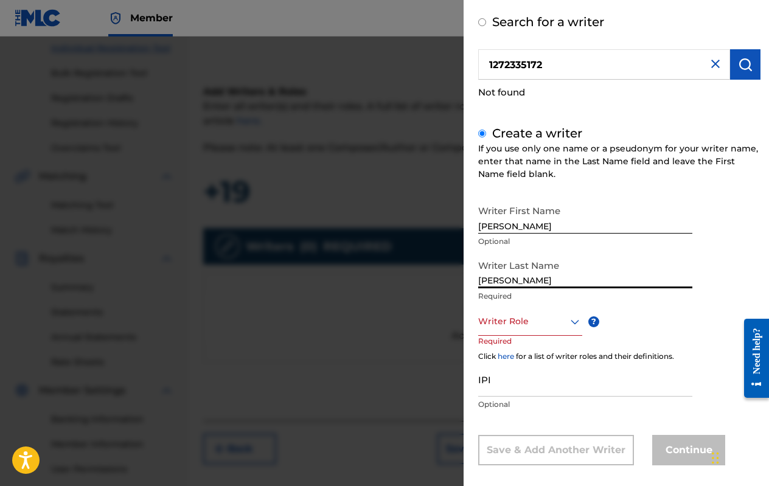
type input "[PERSON_NAME]"
click at [655, 336] on div "Writer First Name [PERSON_NAME] Optional Writer Last Name [PERSON_NAME] Require…" at bounding box center [619, 332] width 282 height 266
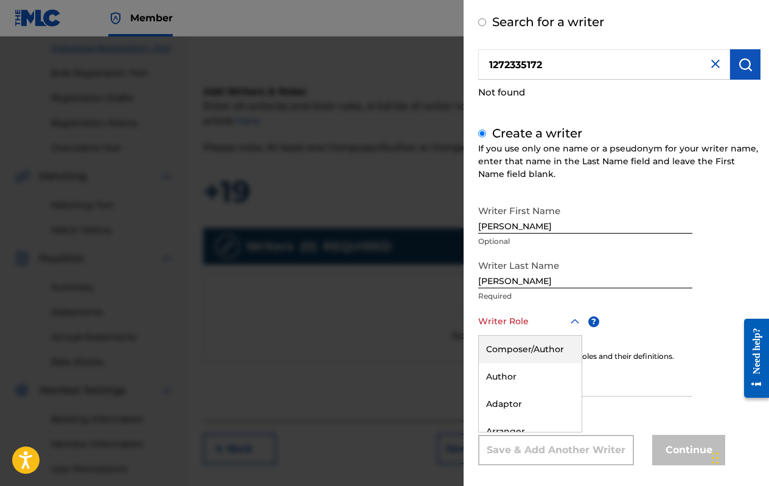
click at [530, 318] on div "Writer Role" at bounding box center [530, 321] width 104 height 27
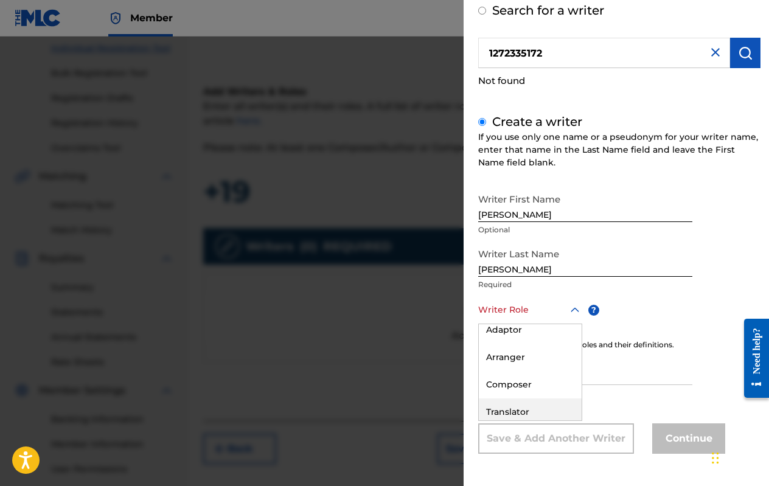
scroll to position [0, 0]
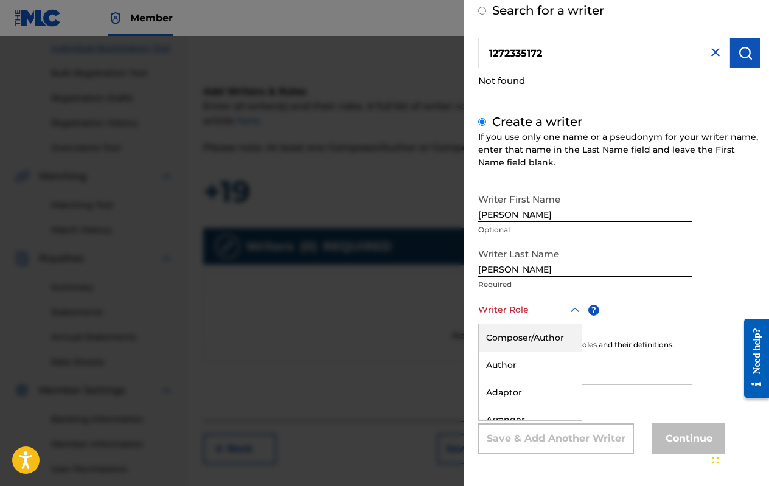
click at [517, 345] on div "Composer/Author" at bounding box center [530, 337] width 103 height 27
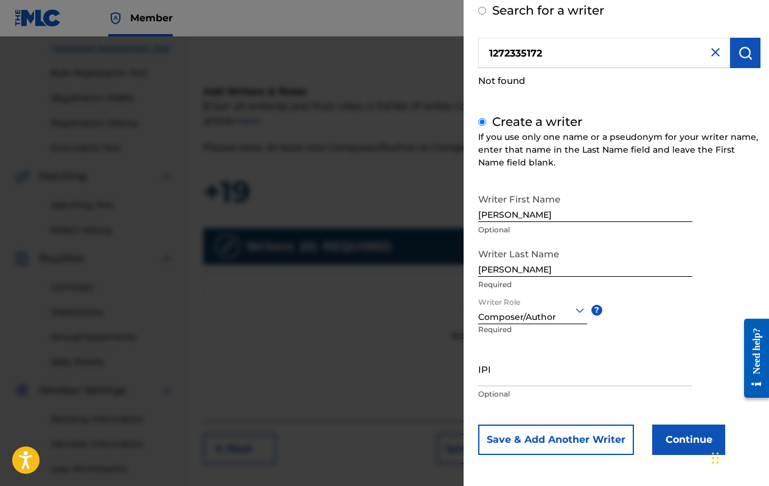
click at [505, 380] on input "IPI" at bounding box center [585, 369] width 214 height 35
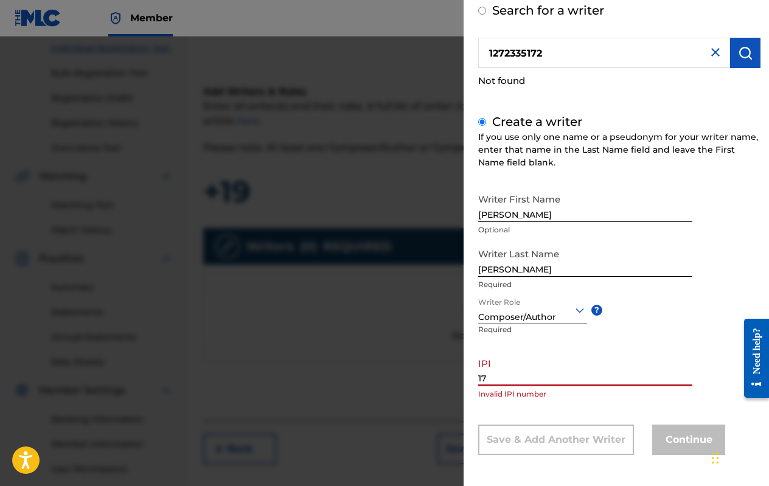
type input "1"
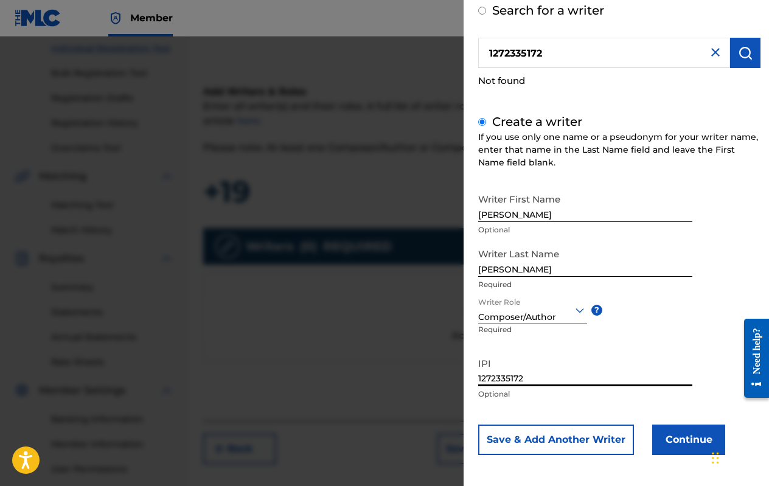
type input "1272335172"
click at [687, 437] on button "Continue" at bounding box center [688, 440] width 73 height 30
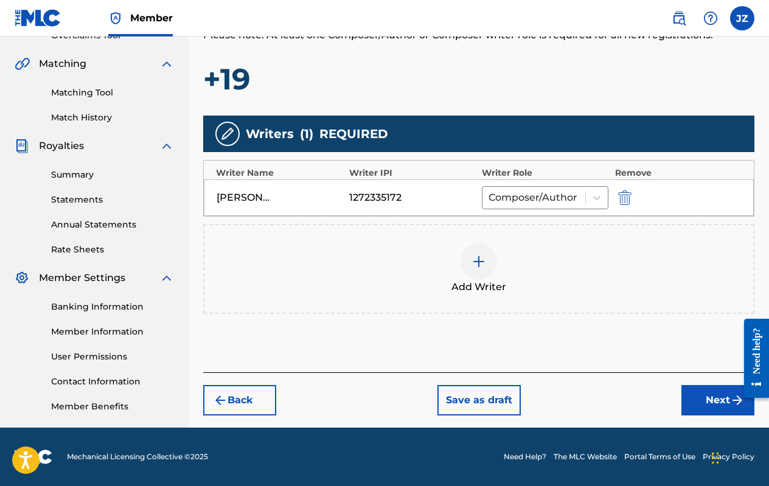
click at [685, 397] on button "Next" at bounding box center [717, 400] width 73 height 30
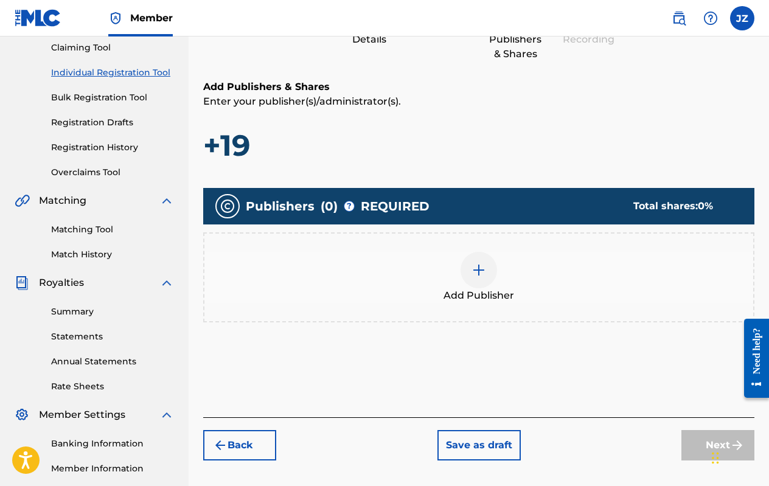
scroll to position [136, 0]
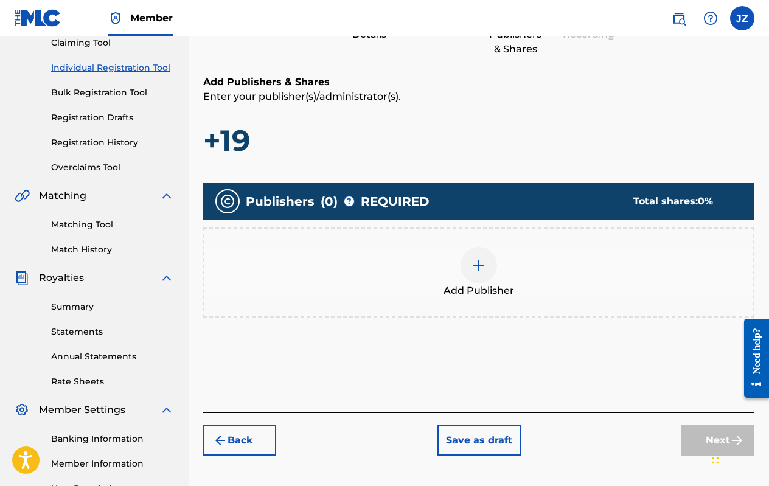
click at [477, 276] on div at bounding box center [479, 265] width 37 height 37
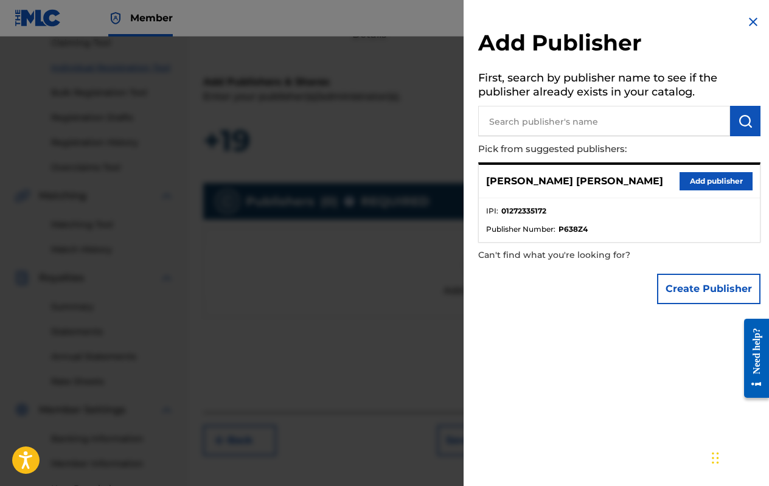
click at [583, 219] on li "IPI : 01272335172" at bounding box center [619, 215] width 266 height 18
click at [711, 187] on button "Add publisher" at bounding box center [716, 181] width 73 height 18
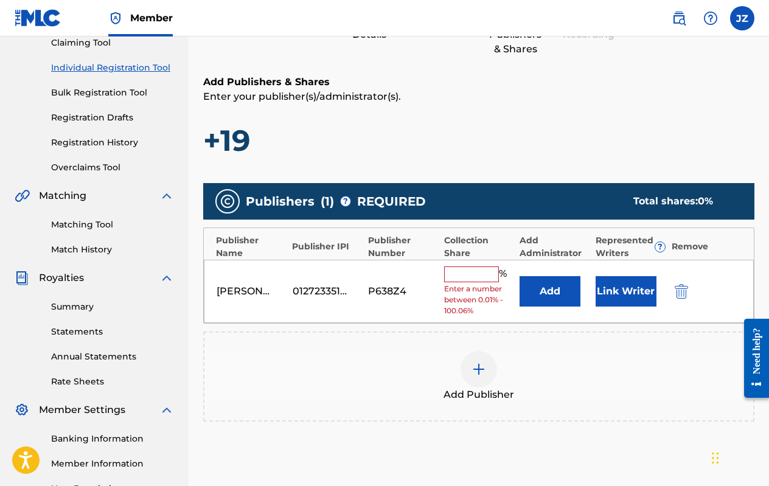
click at [458, 273] on input "text" at bounding box center [471, 274] width 55 height 16
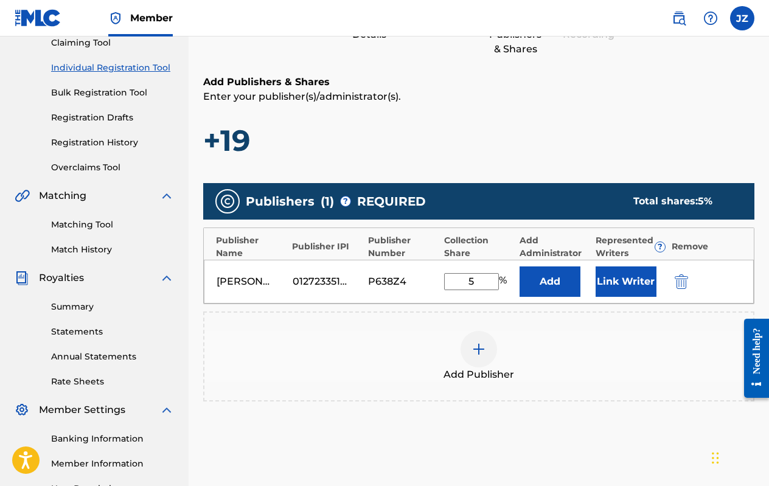
type input "50"
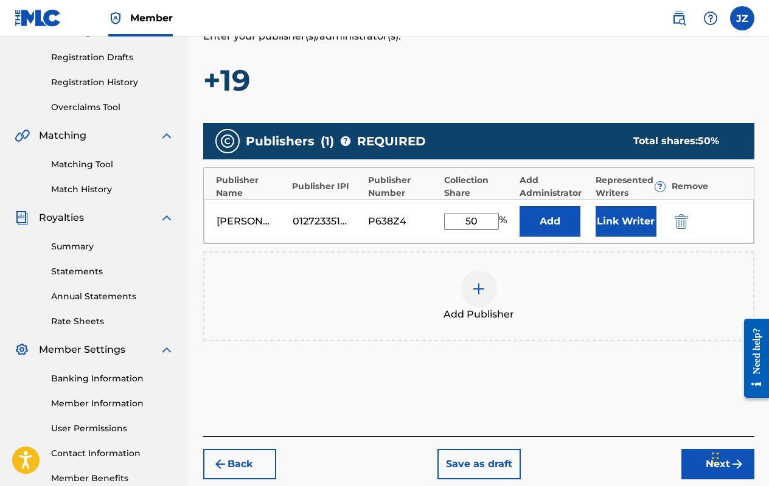
scroll to position [208, 0]
